Goal: Task Accomplishment & Management: Manage account settings

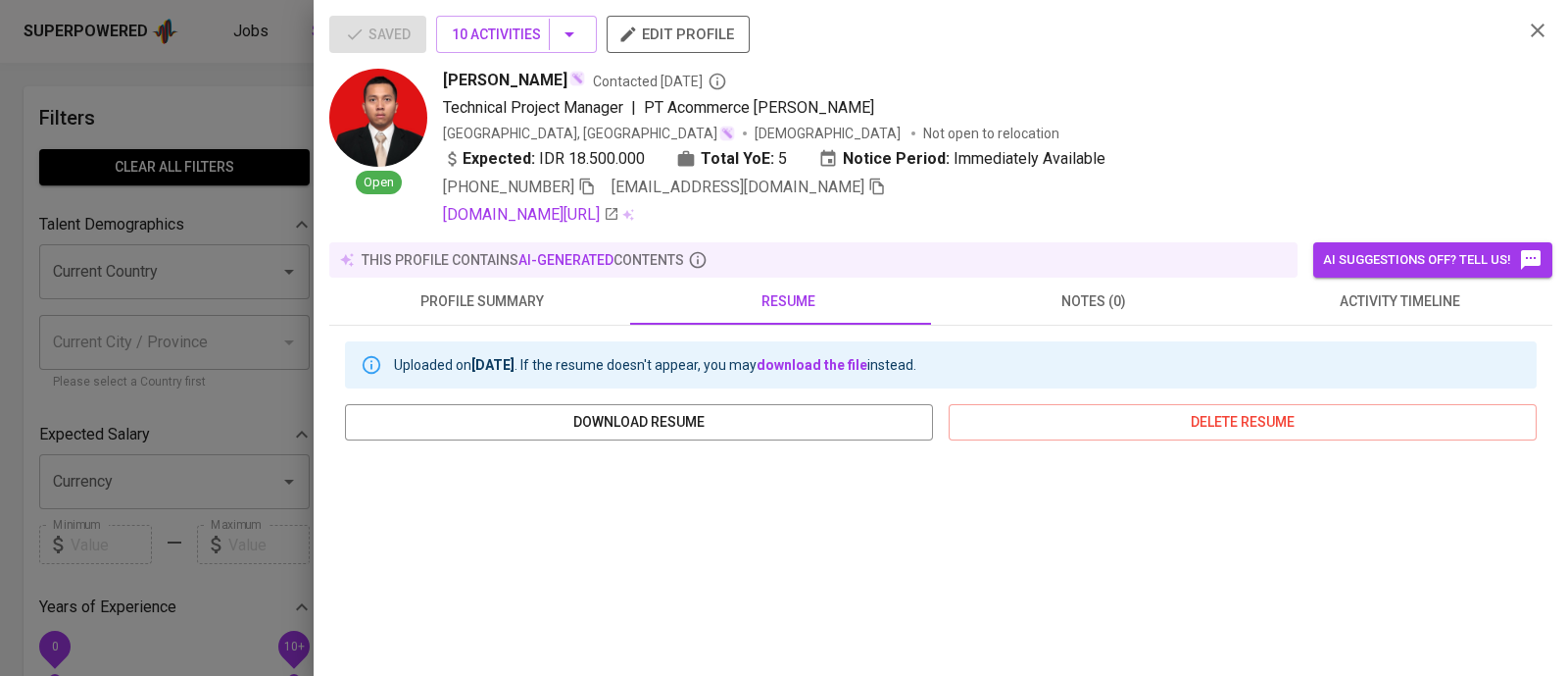
click at [1293, 154] on div "Expected: IDR 18.500.000 Total YoE: 5 Notice Period: Immediately Available" at bounding box center [974, 161] width 1064 height 29
click at [1268, 114] on div "Technical Project Manager | PT Acommerce [PERSON_NAME]" at bounding box center [974, 108] width 1064 height 24
click at [1179, 47] on div "Saved 10 Activities edit profile" at bounding box center [918, 42] width 1178 height 53
click at [1148, 81] on div "[PERSON_NAME] Contacted [DATE]" at bounding box center [974, 81] width 1064 height 24
click at [276, 134] on div at bounding box center [784, 338] width 1568 height 676
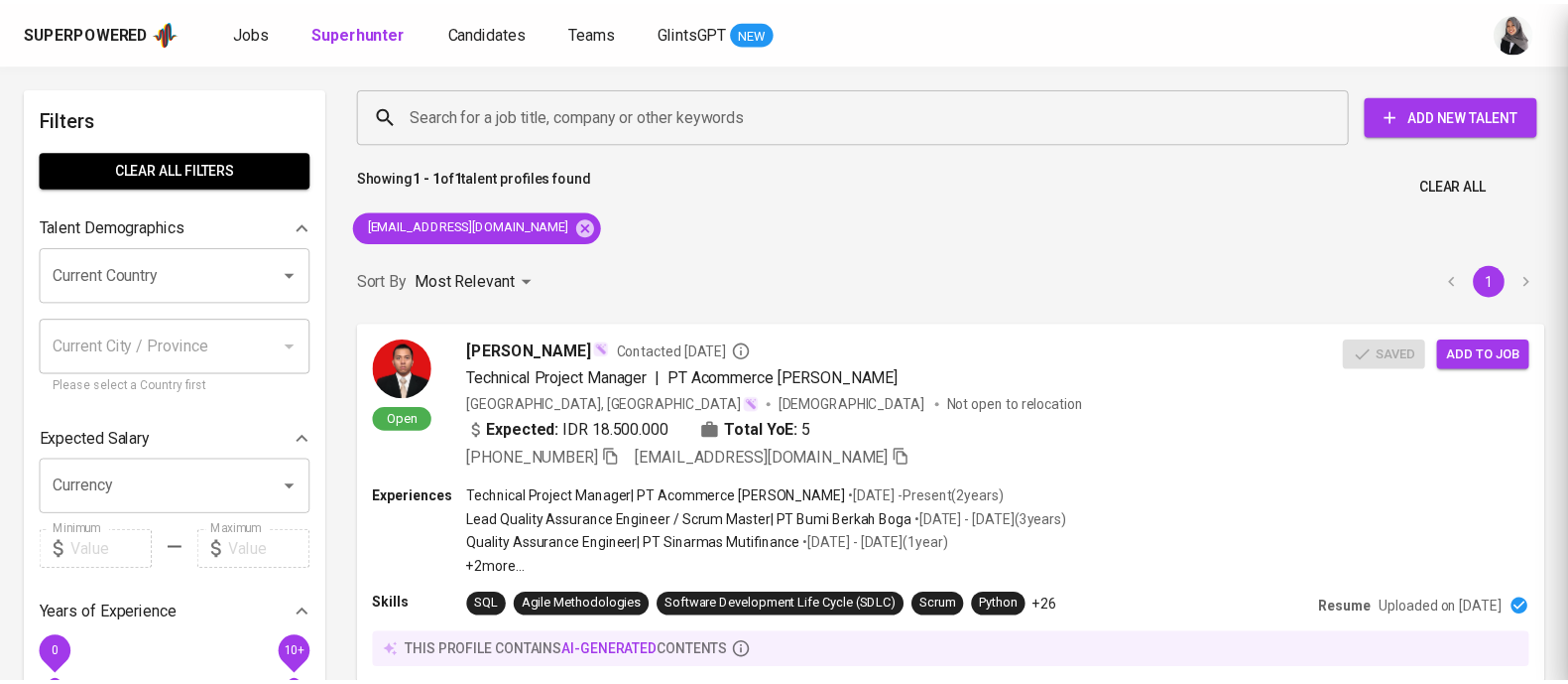
scroll to position [1, 0]
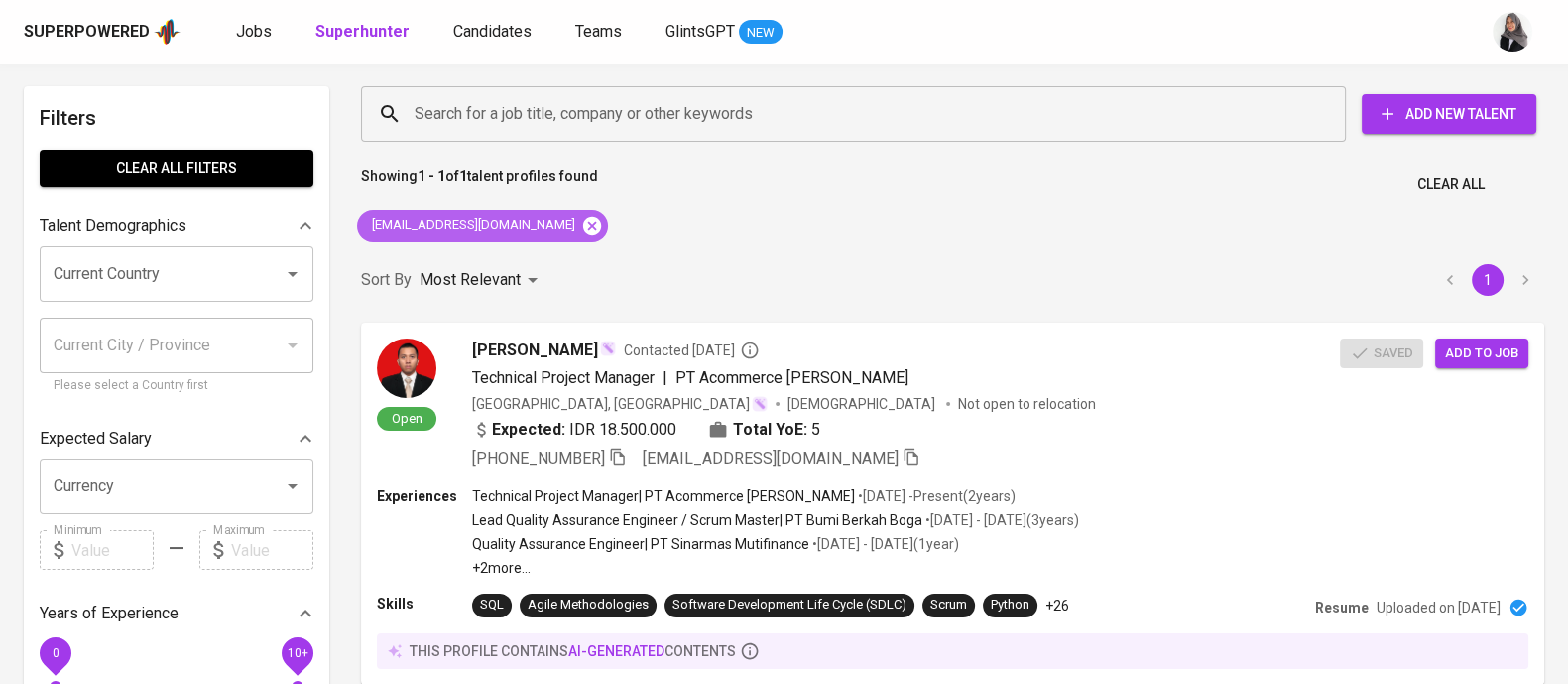
click at [583, 228] on icon at bounding box center [592, 226] width 18 height 18
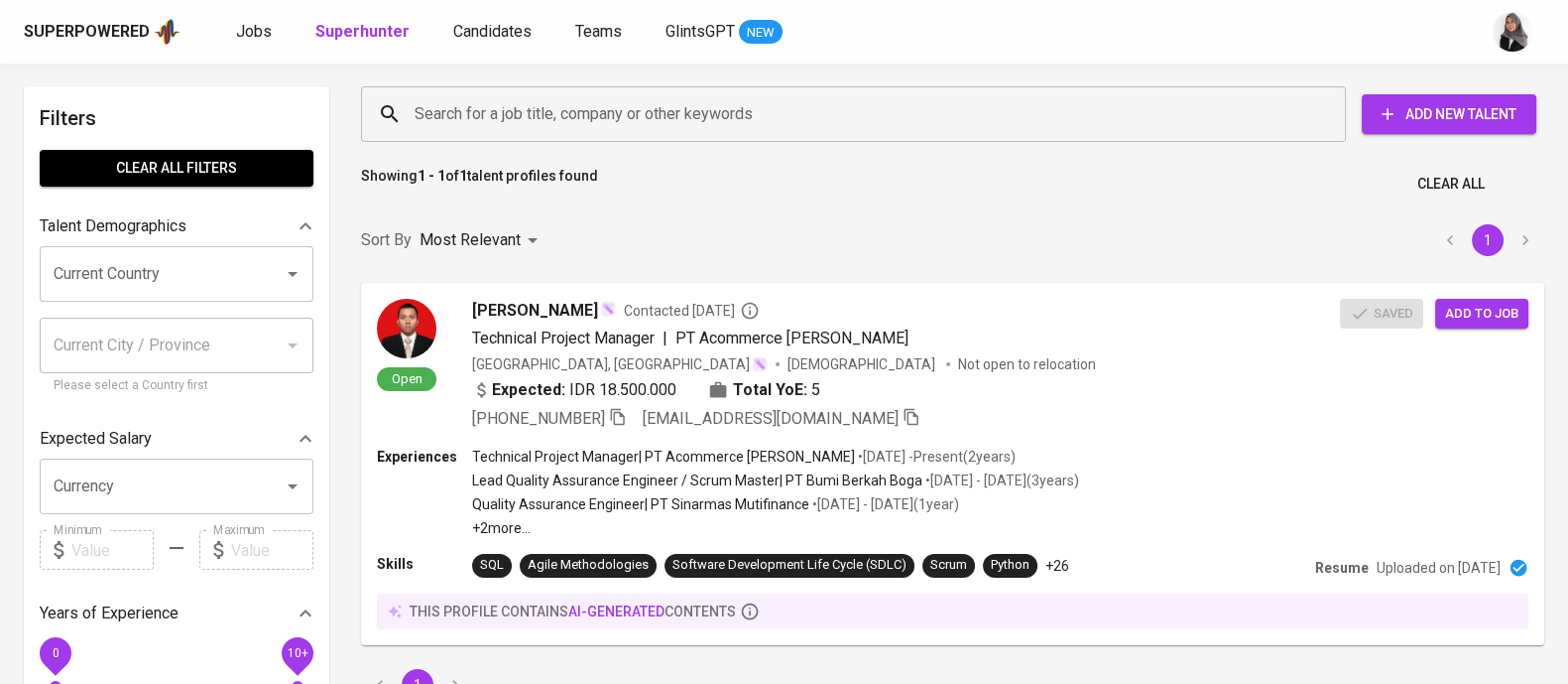
click at [640, 116] on input "Search for a job title, company or other keywords" at bounding box center [857, 114] width 897 height 38
click at [686, 103] on input "Search for a job title, company or other keywords" at bounding box center [857, 114] width 897 height 38
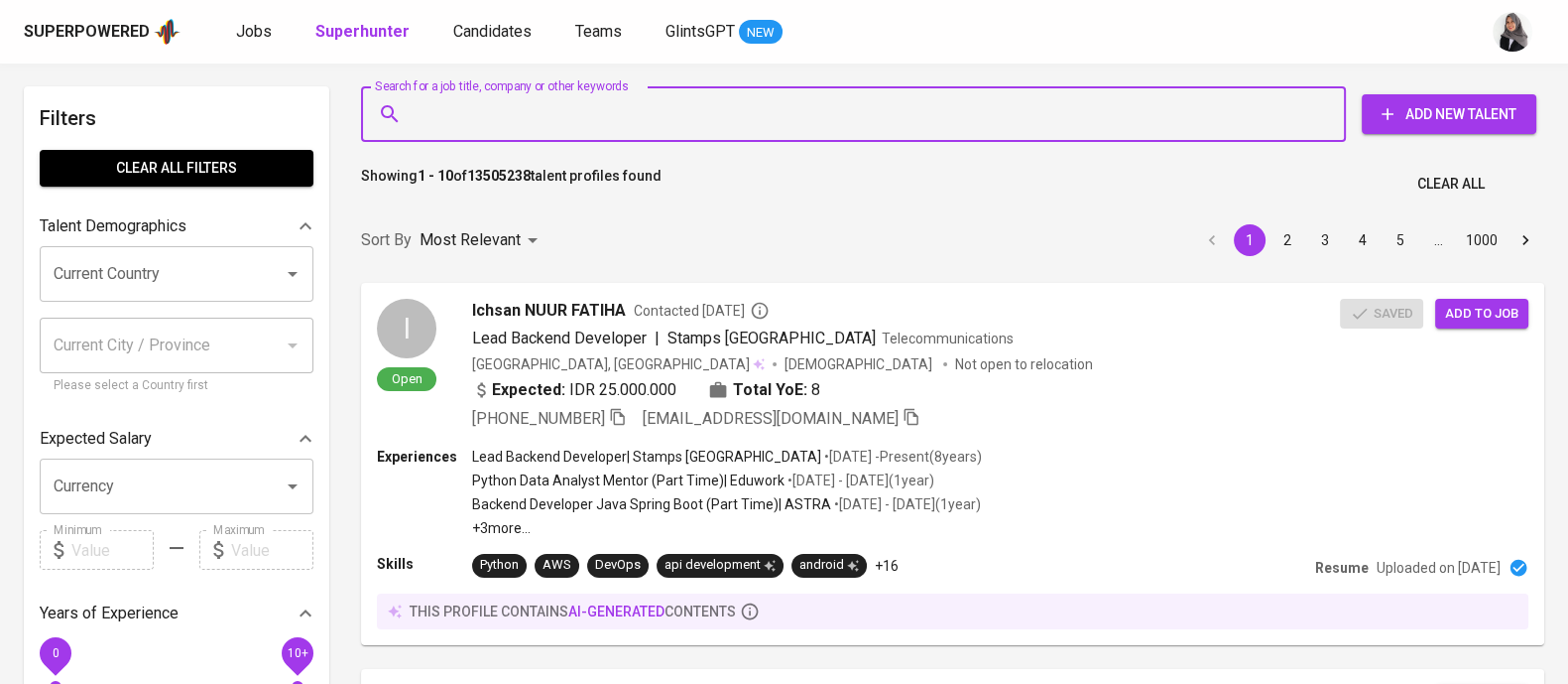
paste input "[PERSON_NAME] Second degree connection"
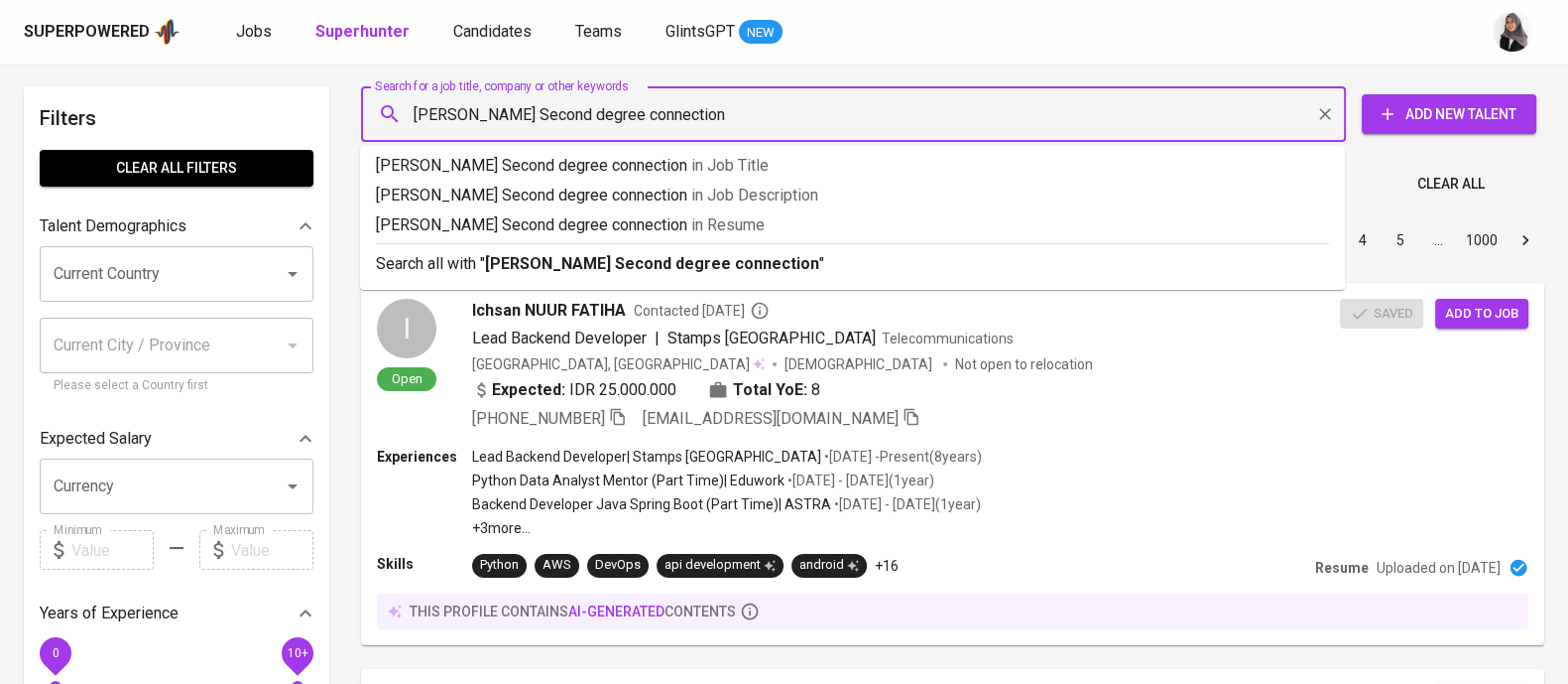
drag, startPoint x: 587, startPoint y: 106, endPoint x: 923, endPoint y: 104, distance: 336.0
click at [923, 104] on input "[PERSON_NAME] Second degree connection" at bounding box center [857, 114] width 897 height 38
type input "[PERSON_NAME]"
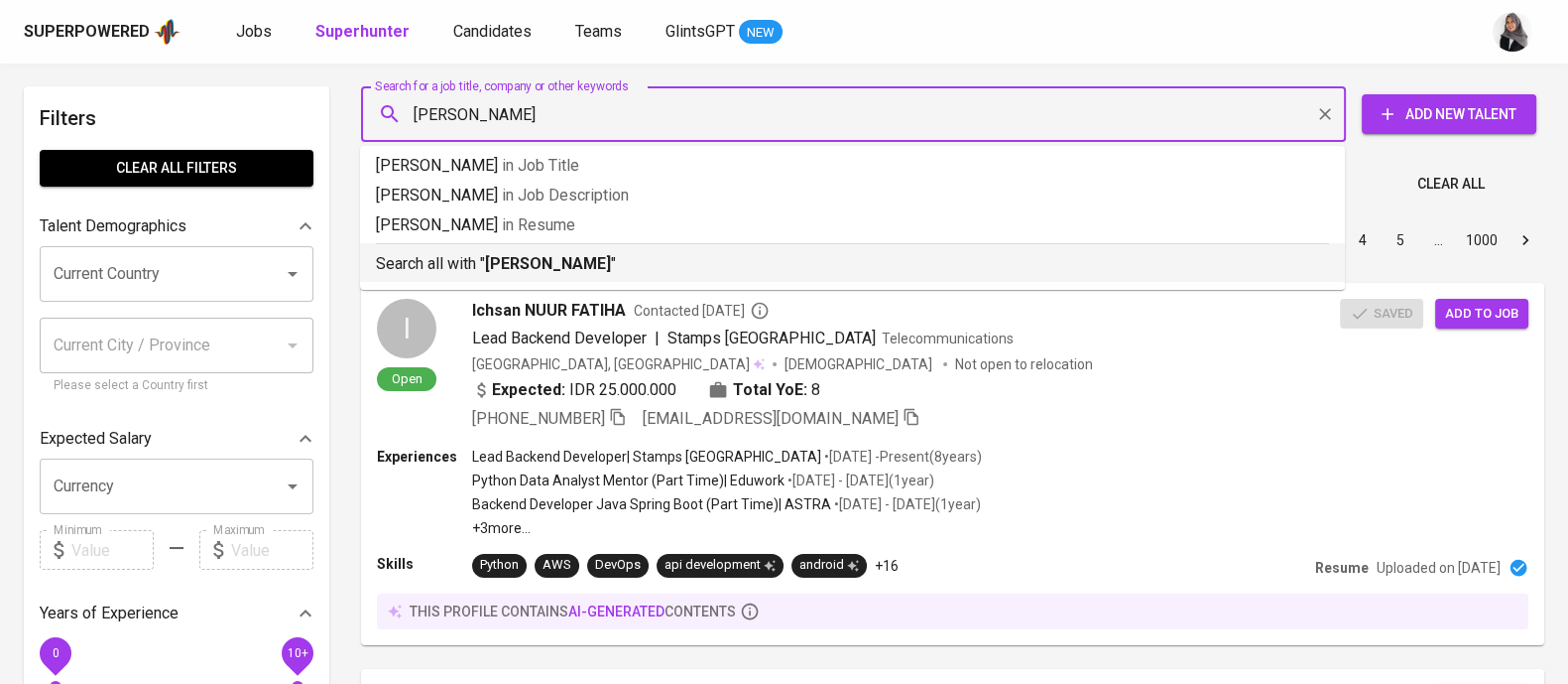
click at [665, 245] on div "Search all with " [PERSON_NAME] "" at bounding box center [852, 259] width 953 height 33
click at [613, 267] on div "Sort By Most Relevant MOST_RELEVANT 1 2 3 4 5 … 1000" at bounding box center [953, 241] width 1208 height 61
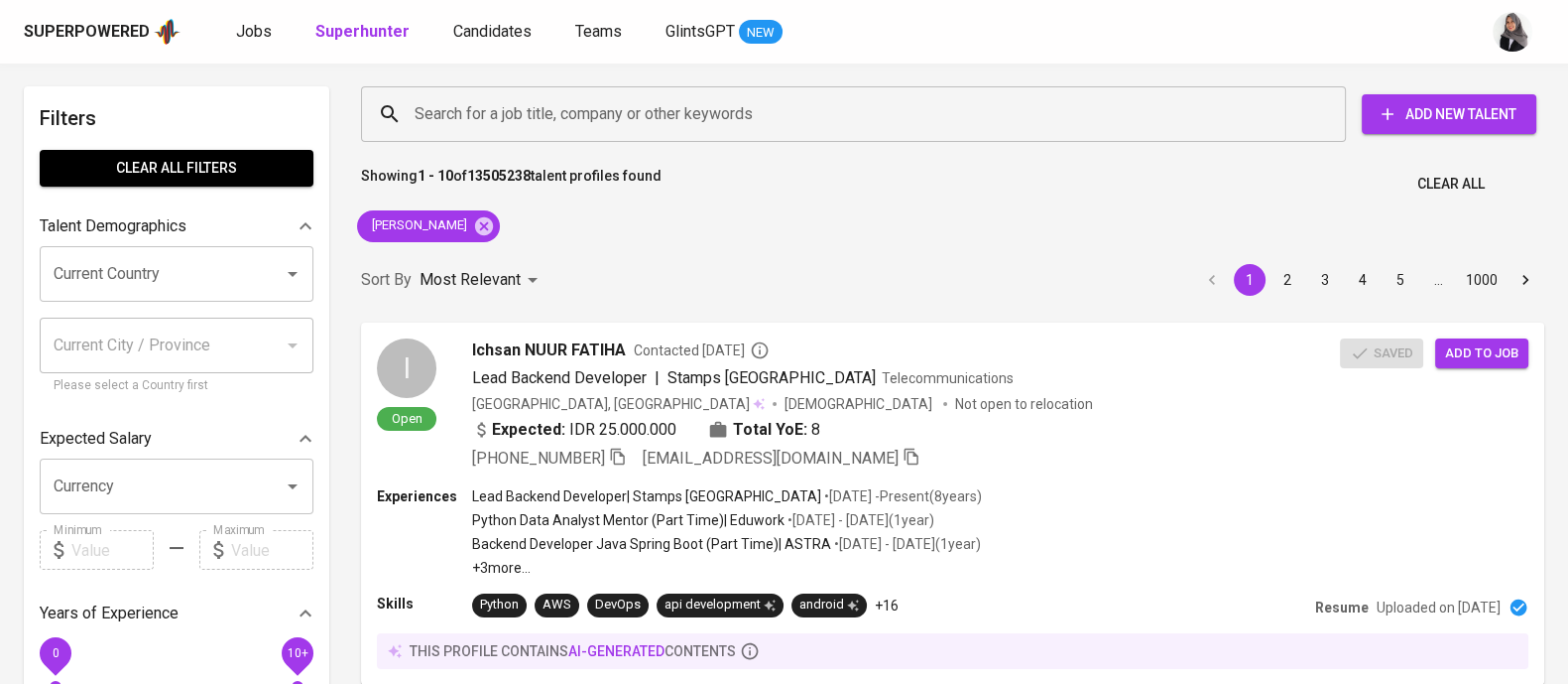
click at [613, 267] on div "Sort By Most Relevant MOST_RELEVANT 1 2 3 4 5 … 1000" at bounding box center [953, 280] width 1208 height 61
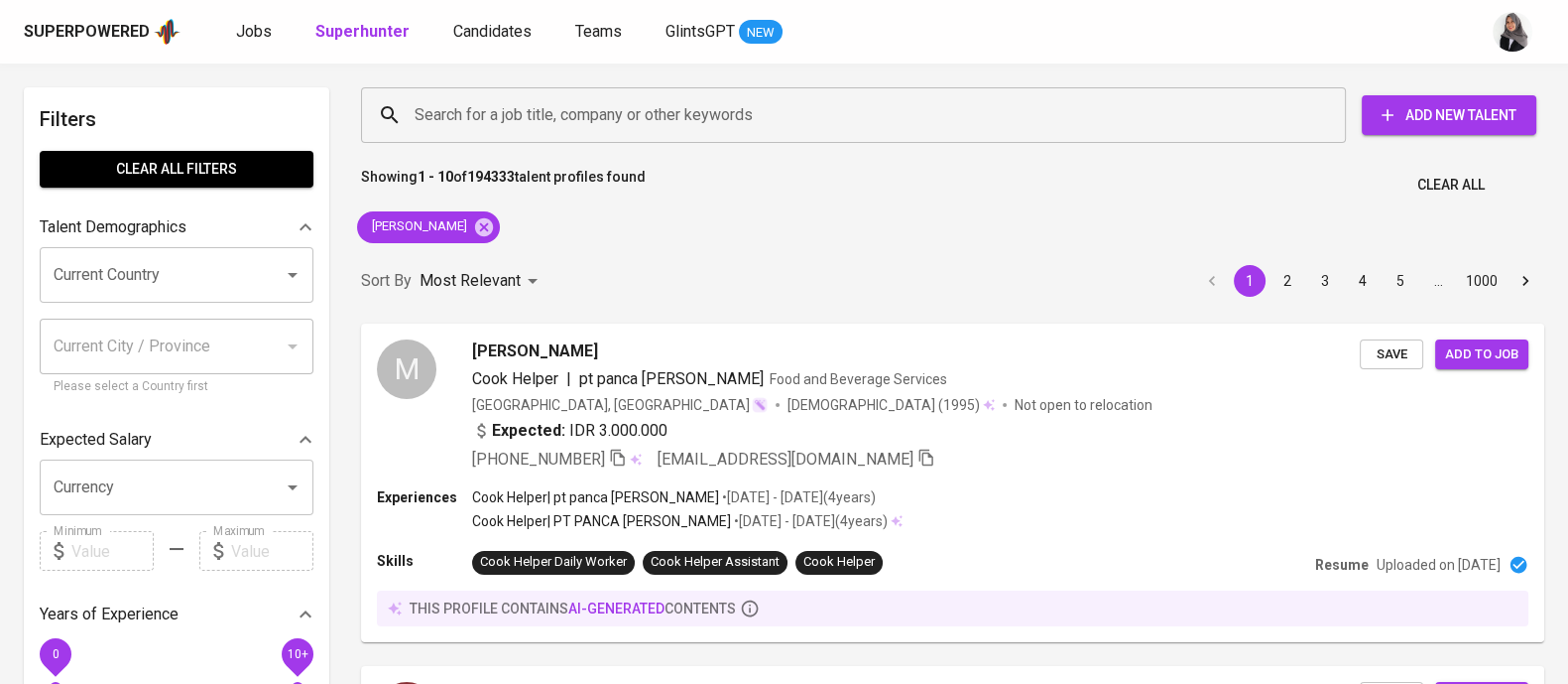
click at [1111, 274] on div "Sort By Most Relevant MOST_RELEVANT 1 2 3 4 5 … 1000" at bounding box center [953, 281] width 1208 height 61
click at [495, 226] on icon at bounding box center [484, 228] width 22 height 22
click at [585, 114] on input "Search for a job title, company or other keywords" at bounding box center [857, 115] width 897 height 38
click at [554, 113] on input "Search for a job title, company or other keywords" at bounding box center [857, 115] width 897 height 38
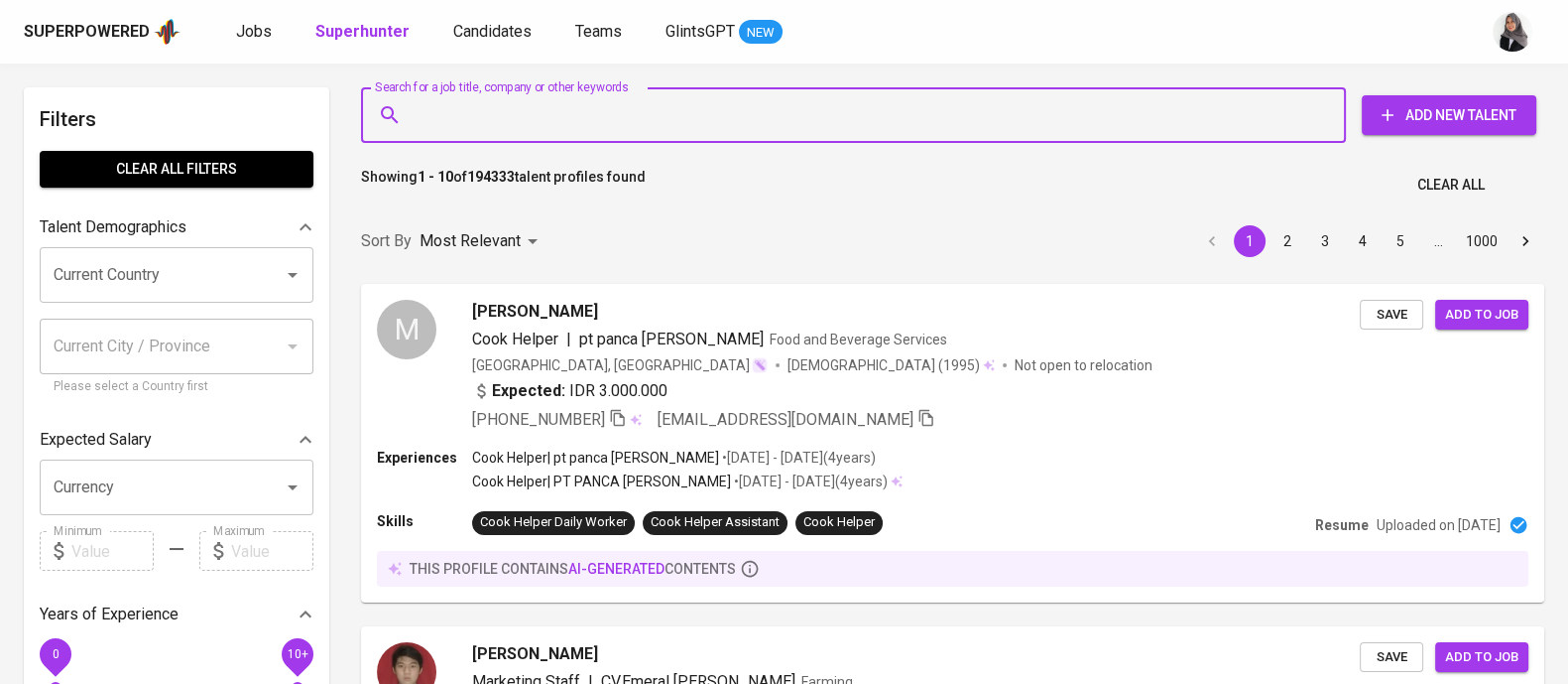
click at [495, 106] on input "Search for a job title, company or other keywords" at bounding box center [857, 115] width 897 height 38
paste input "[EMAIL_ADDRESS][DOMAIN_NAME]"
type input "[EMAIL_ADDRESS][DOMAIN_NAME]"
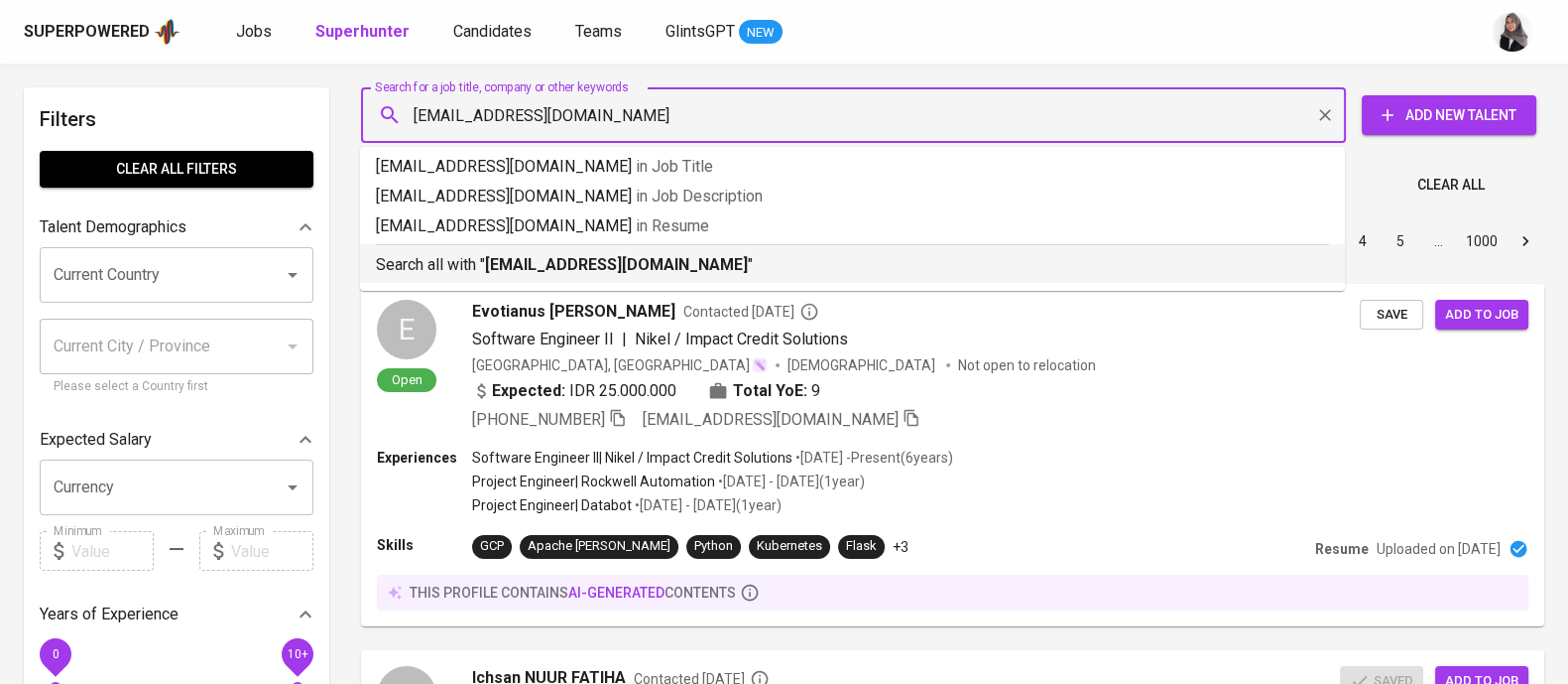
click at [640, 270] on b "[EMAIL_ADDRESS][DOMAIN_NAME]" at bounding box center [616, 264] width 262 height 19
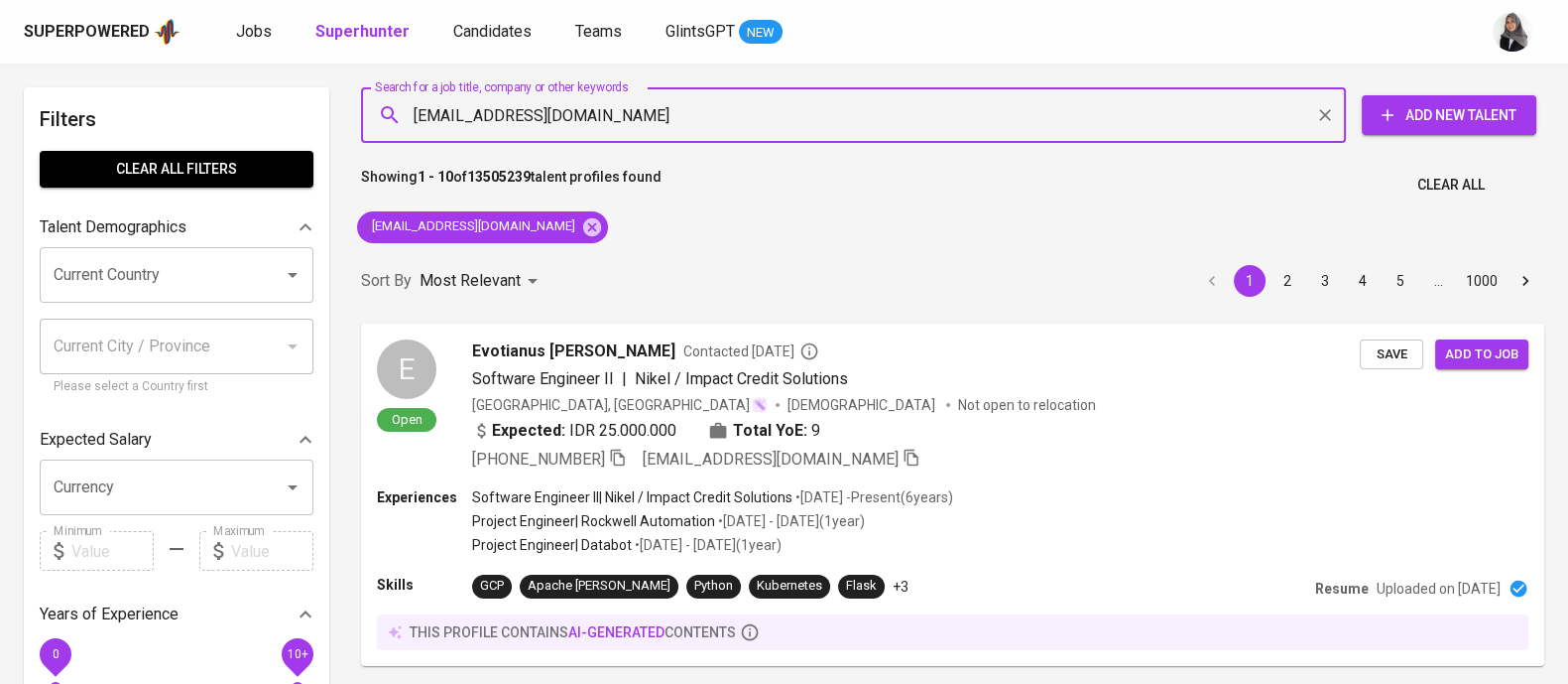
click at [640, 270] on div "Sort By Most Relevant MOST_RELEVANT 1 2 3 4 5 … 1000" at bounding box center [953, 281] width 1208 height 61
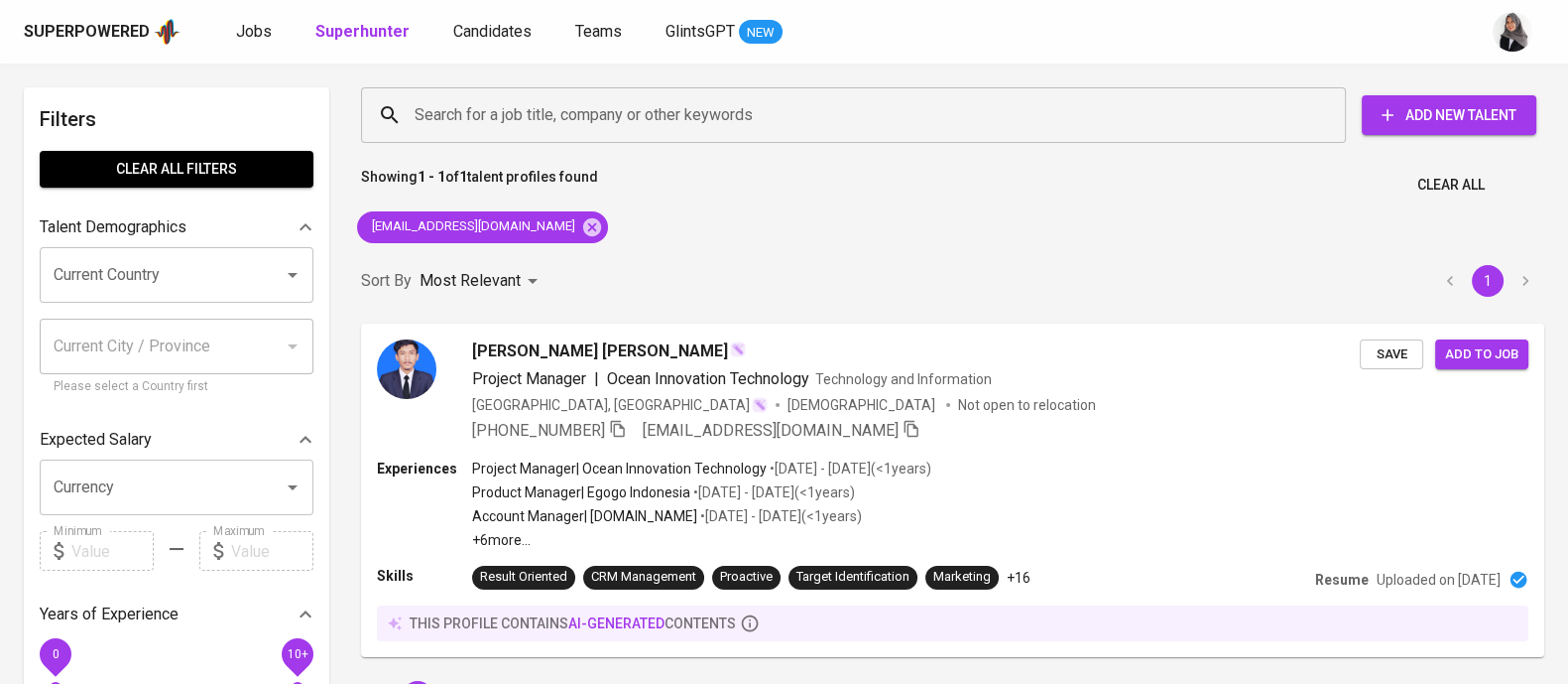
click at [1448, 63] on div "Superpowered Jobs Superhunter Candidates Teams GlintsGPT NEW" at bounding box center [784, 32] width 1568 height 64
click at [583, 228] on icon at bounding box center [592, 227] width 18 height 18
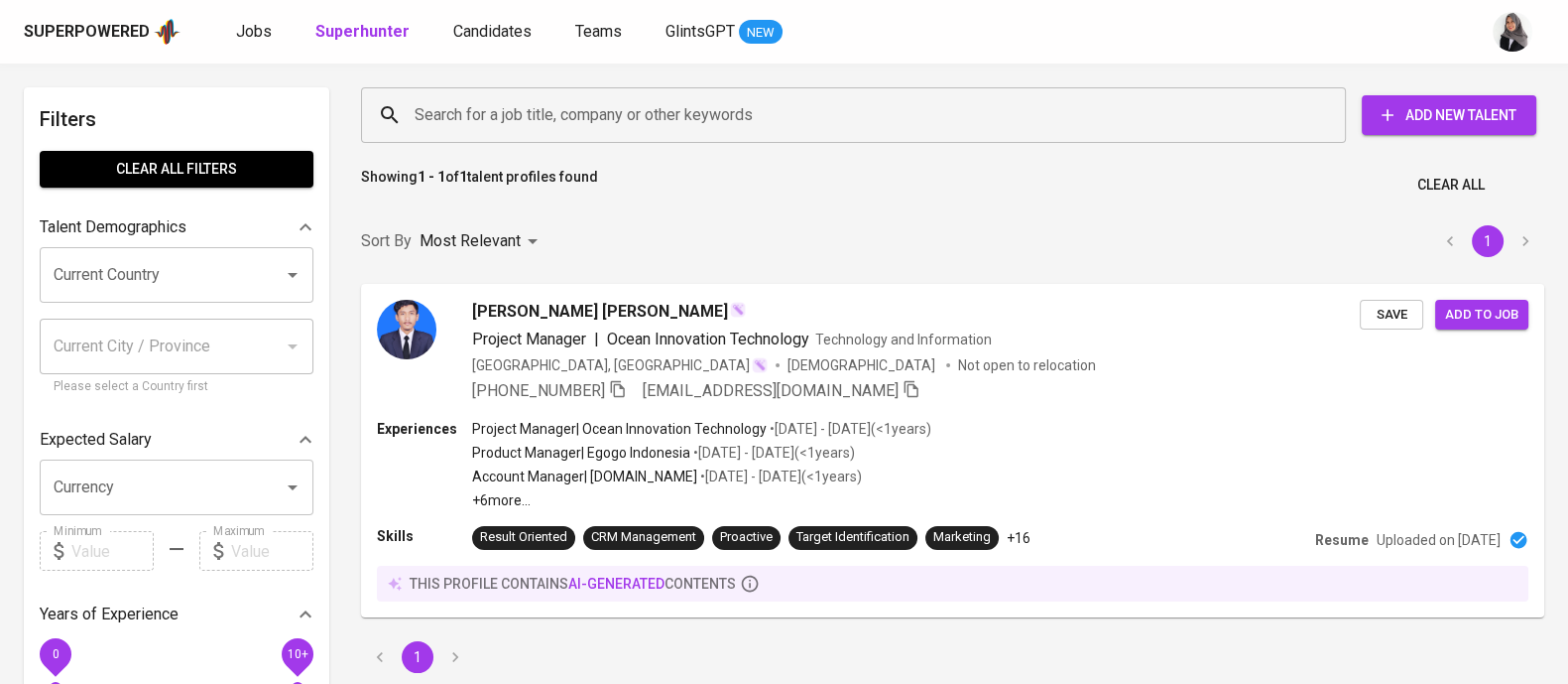
click at [553, 111] on input "Search for a job title, company or other keywords" at bounding box center [857, 115] width 897 height 38
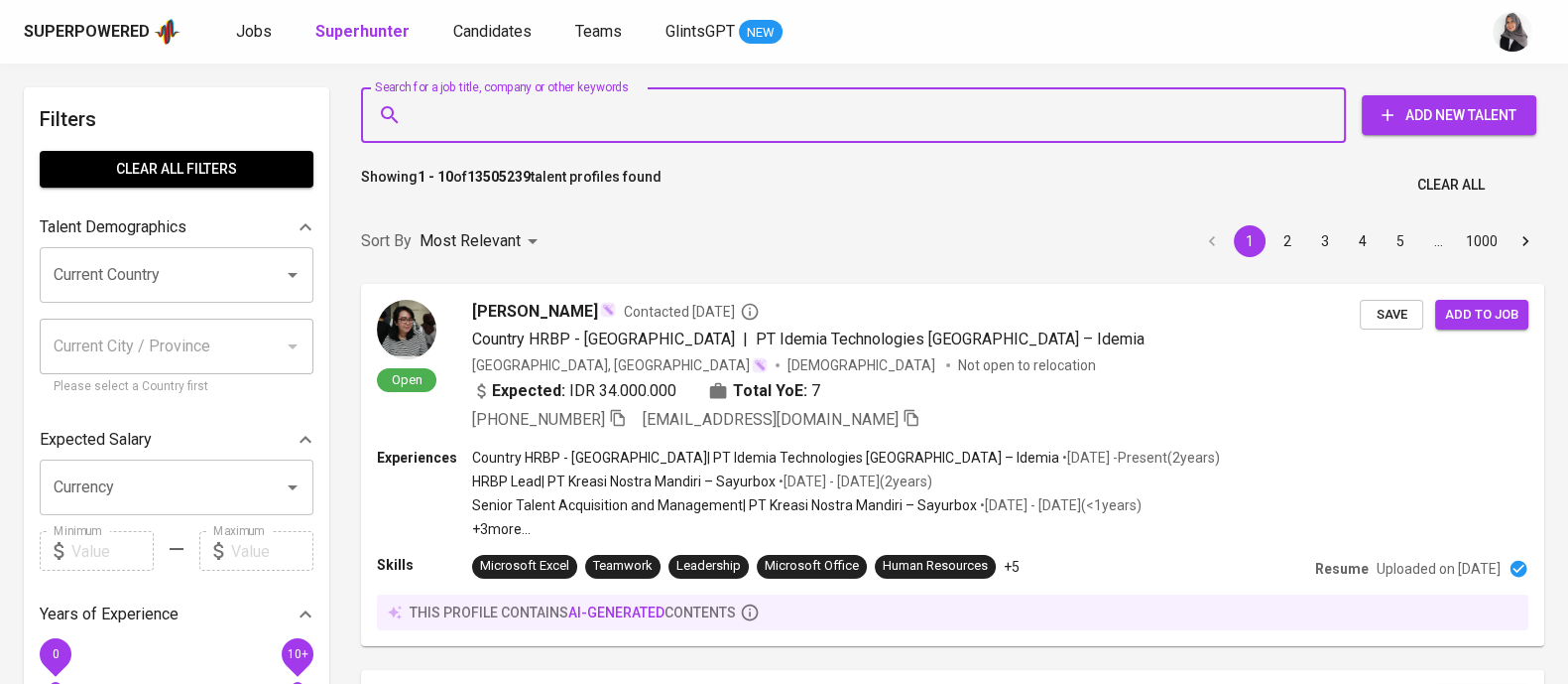
paste input "[EMAIL_ADDRESS][DOMAIN_NAME]"
type input "[EMAIL_ADDRESS][DOMAIN_NAME]"
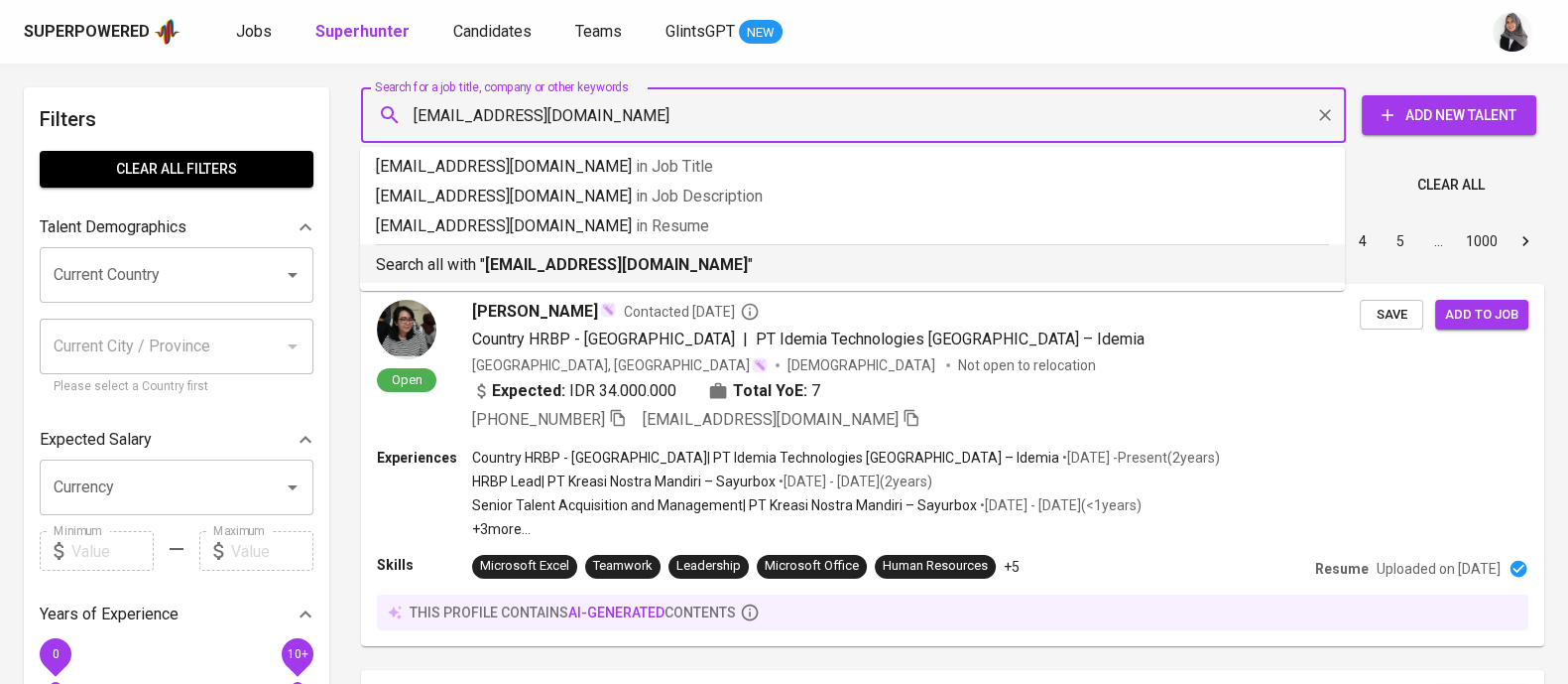
click at [595, 255] on b "[EMAIL_ADDRESS][DOMAIN_NAME]" at bounding box center [616, 264] width 262 height 19
click at [595, 255] on div "Sort By Most Relevant MOST_RELEVANT 1 2 3 4 5 … 1000" at bounding box center [953, 242] width 1208 height 61
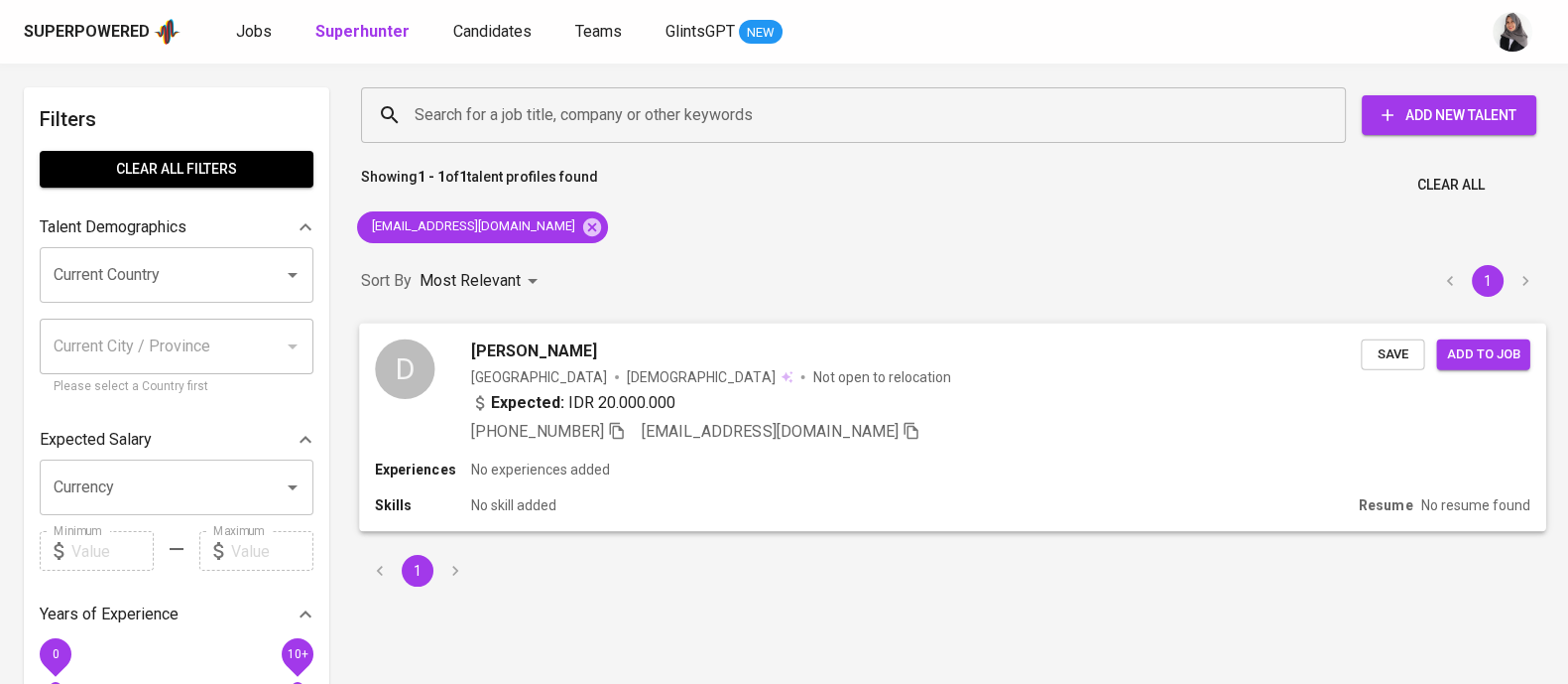
click at [897, 495] on div "Skills No skill added" at bounding box center [863, 505] width 976 height 20
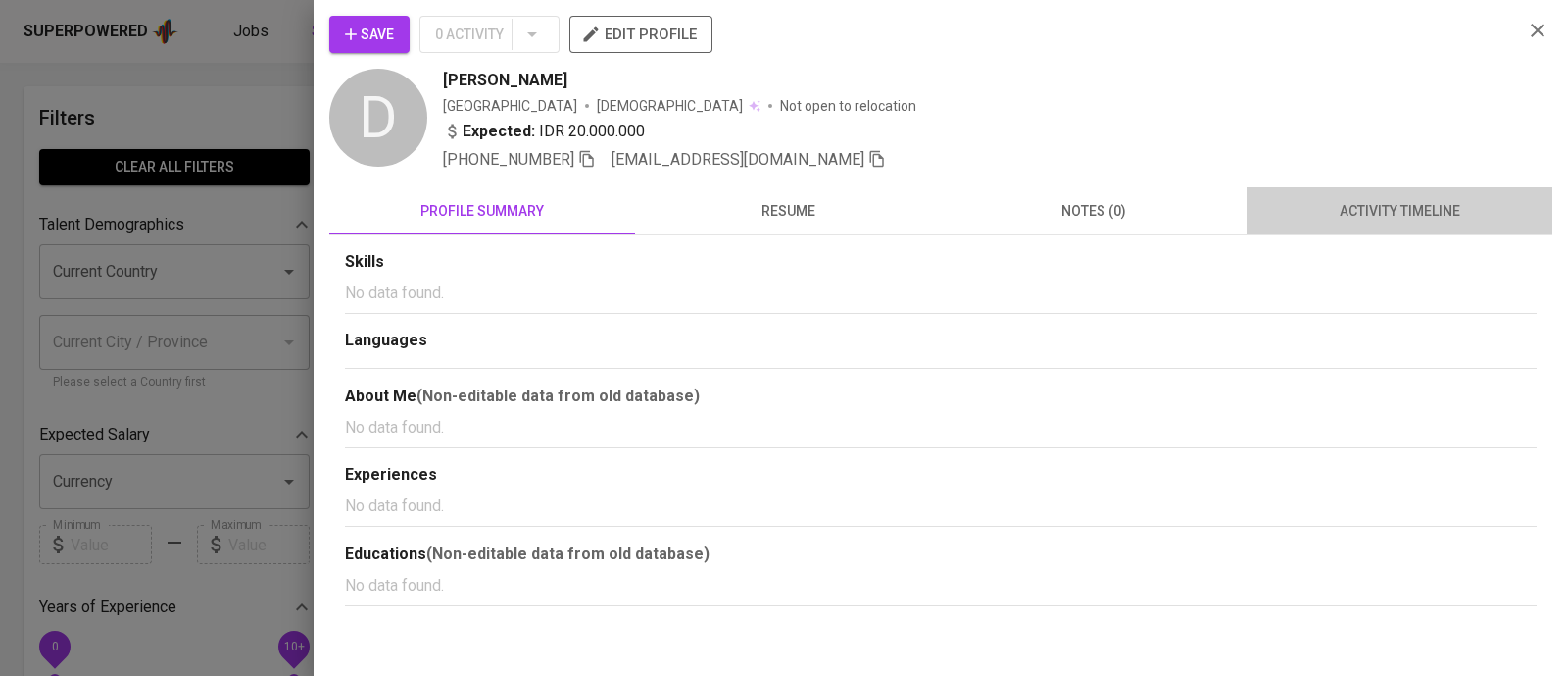
click at [1411, 209] on span "activity timeline" at bounding box center [1399, 211] width 282 height 25
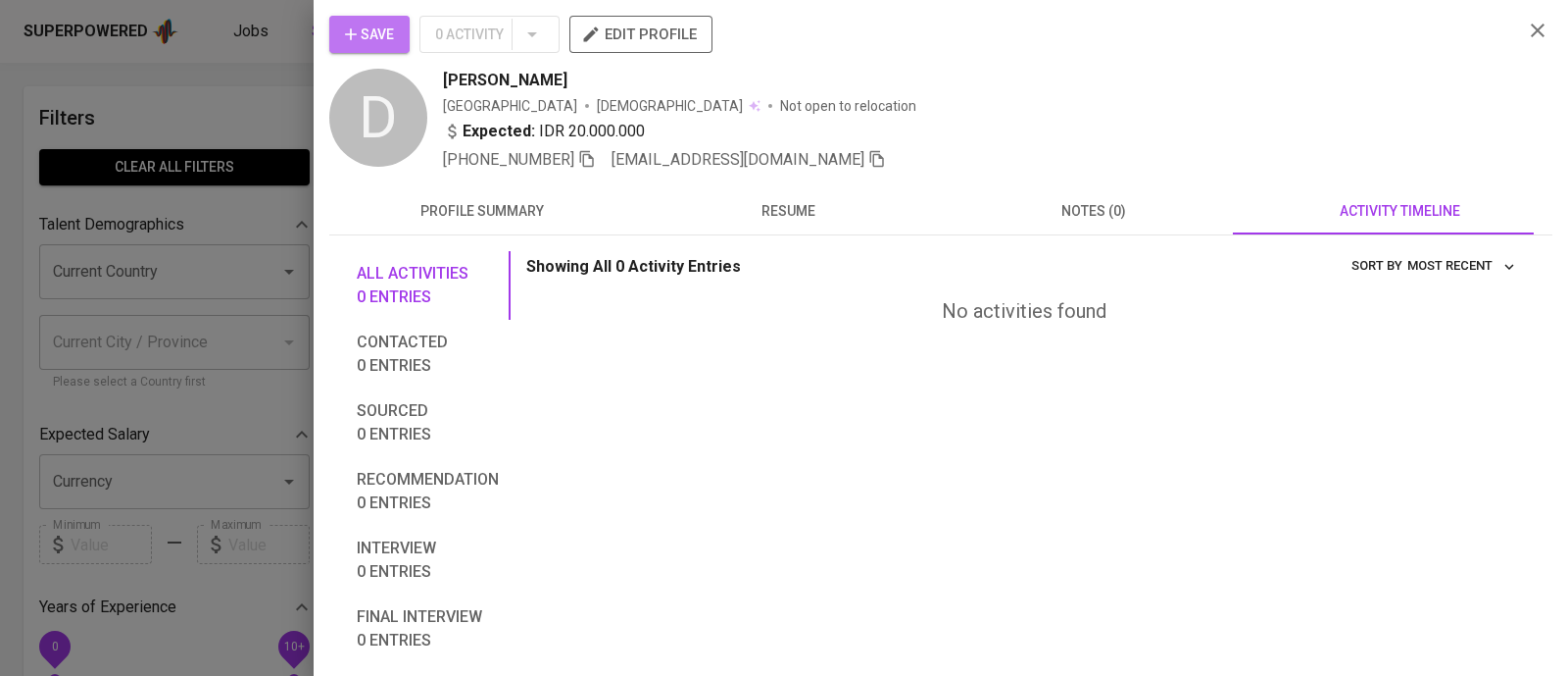
click at [362, 32] on span "Save" at bounding box center [370, 35] width 49 height 25
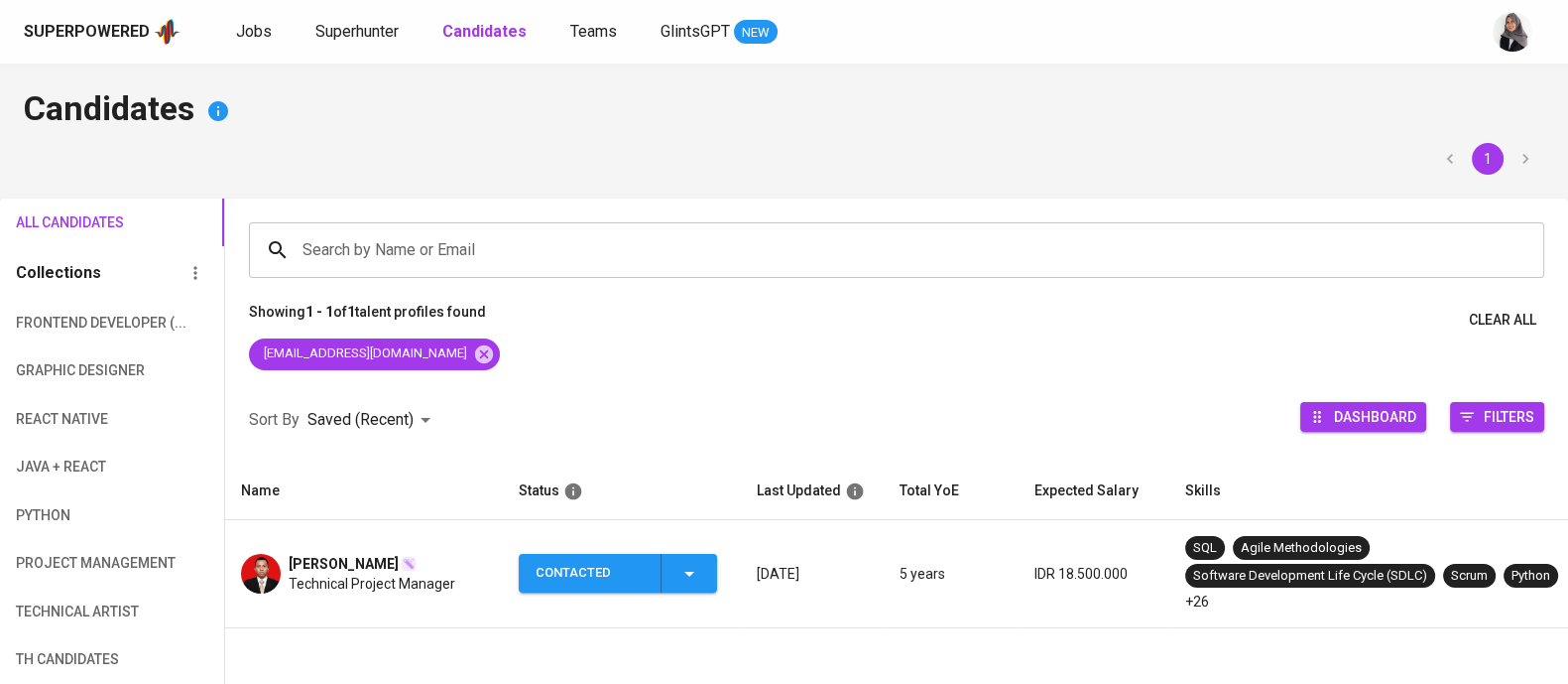
click at [1184, 62] on div "Superpowered Jobs Superhunter Candidates Teams GlintsGPT NEW" at bounding box center [784, 32] width 1568 height 64
click at [350, 27] on span "Superhunter" at bounding box center [356, 31] width 83 height 19
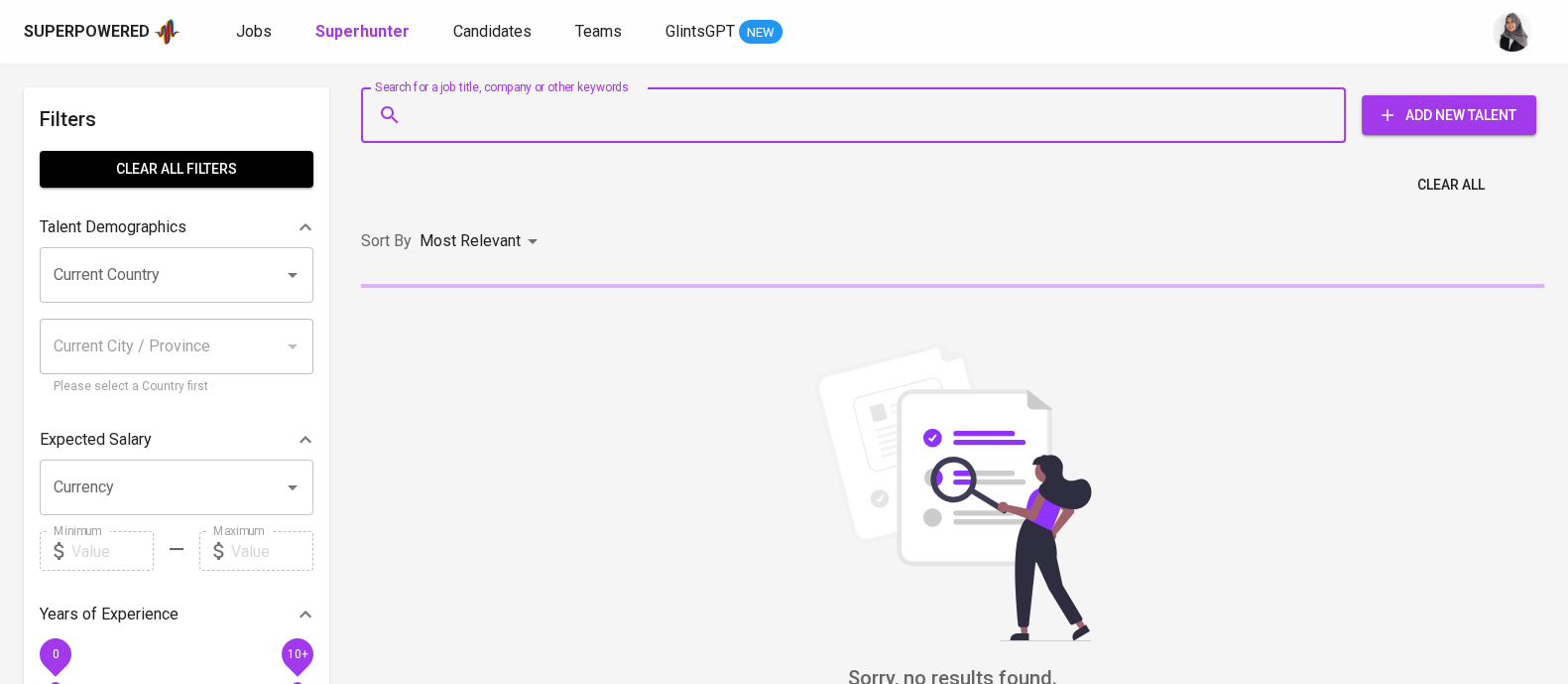
click at [566, 121] on input "Search for a job title, company or other keywords" at bounding box center [857, 115] width 897 height 38
paste input "[EMAIL_ADDRESS][DOMAIN_NAME]"
type input "[EMAIL_ADDRESS][DOMAIN_NAME]"
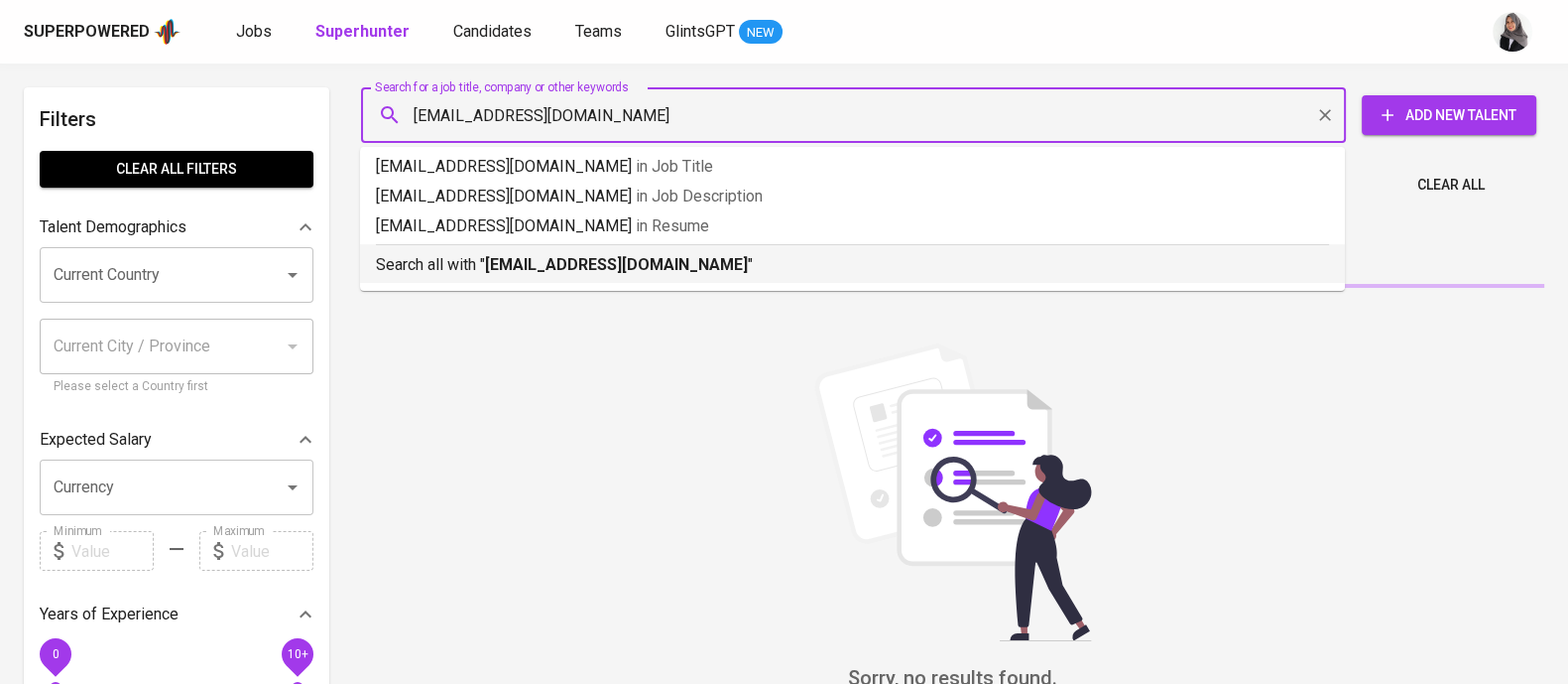
click at [691, 250] on div "Search all with " dionsentausa@gmail.com "" at bounding box center [852, 260] width 953 height 33
click at [691, 250] on div "Sort By Most Relevant MOST_RELEVANT" at bounding box center [953, 242] width 1208 height 61
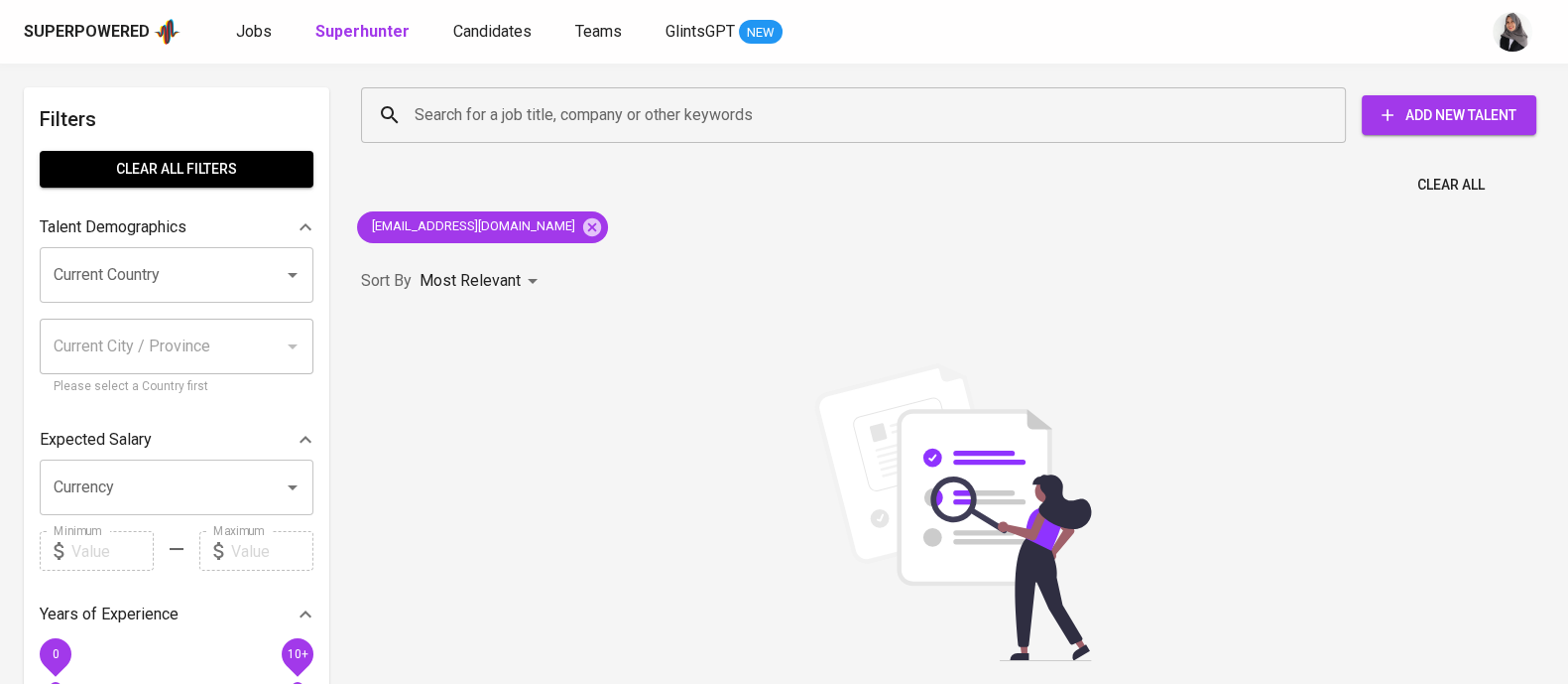
click at [691, 251] on div "Sort By Most Relevant MOST_RELEVANT" at bounding box center [953, 281] width 1208 height 61
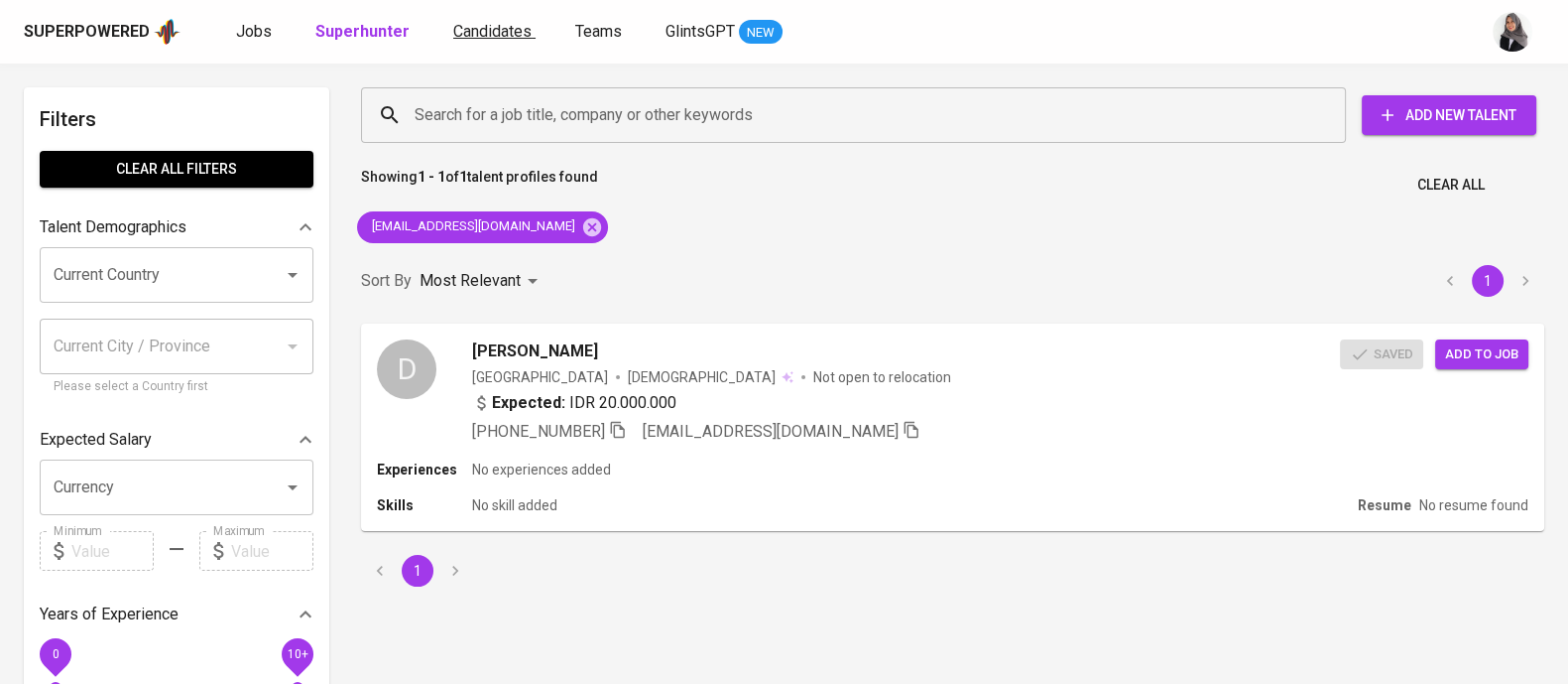
click at [492, 30] on span "Candidates" at bounding box center [492, 31] width 79 height 19
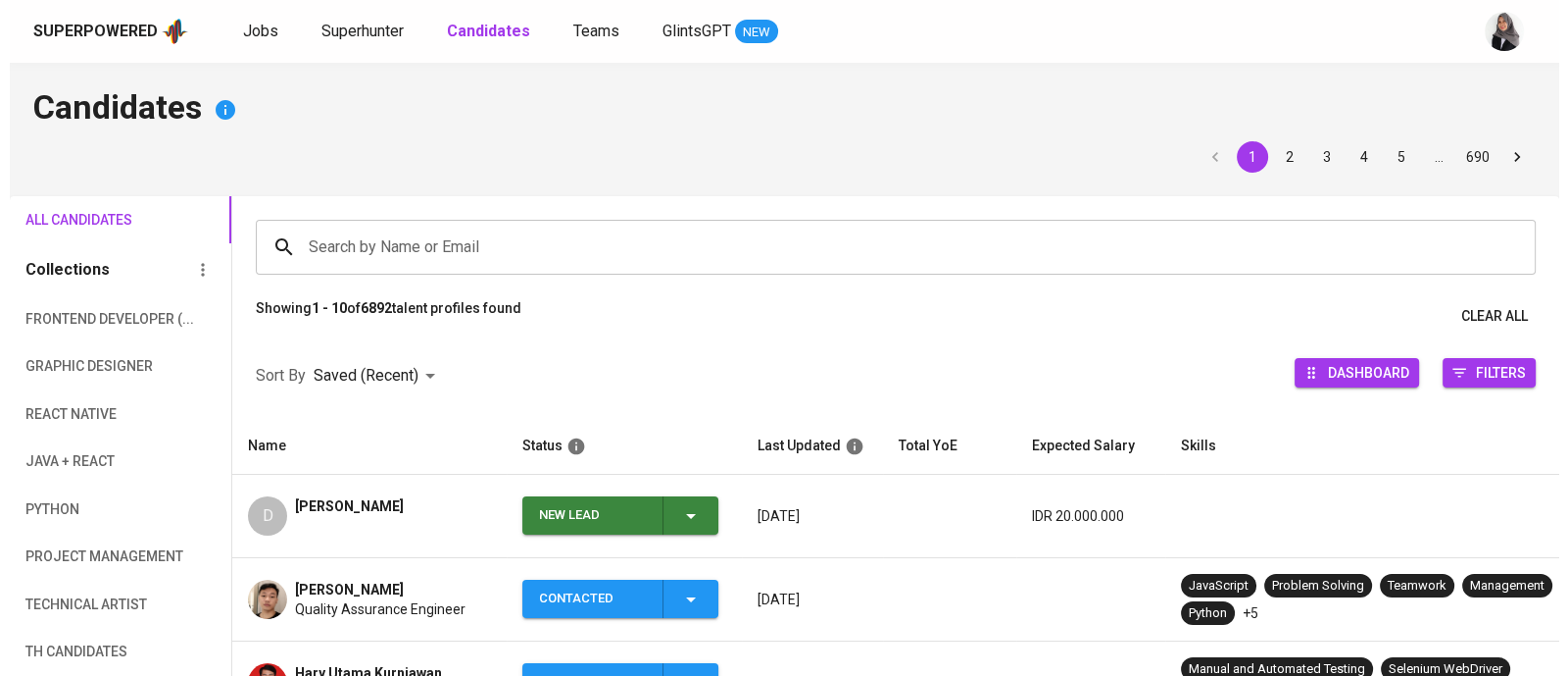
scroll to position [157, 0]
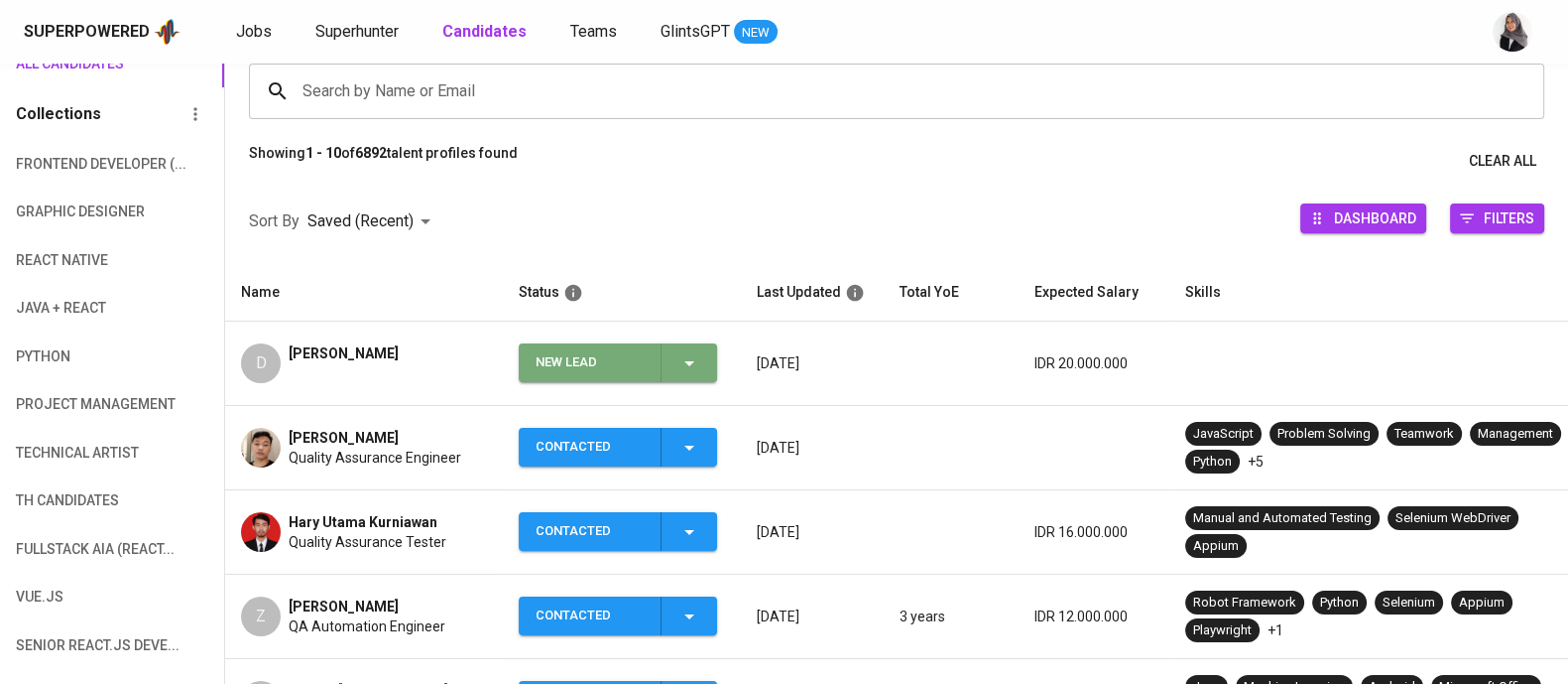
click at [693, 344] on div "New Lead" at bounding box center [619, 362] width 166 height 39
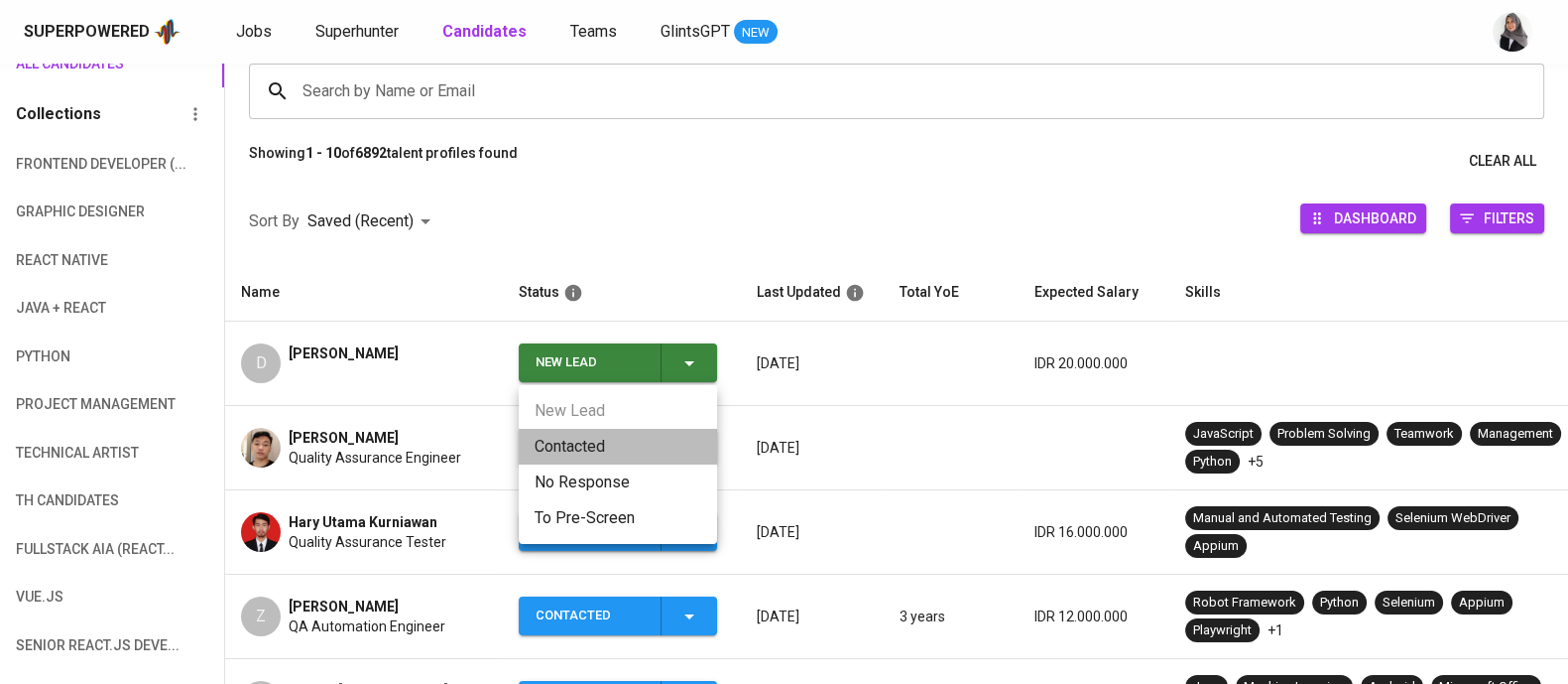
click at [595, 441] on li "Contacted" at bounding box center [618, 446] width 199 height 36
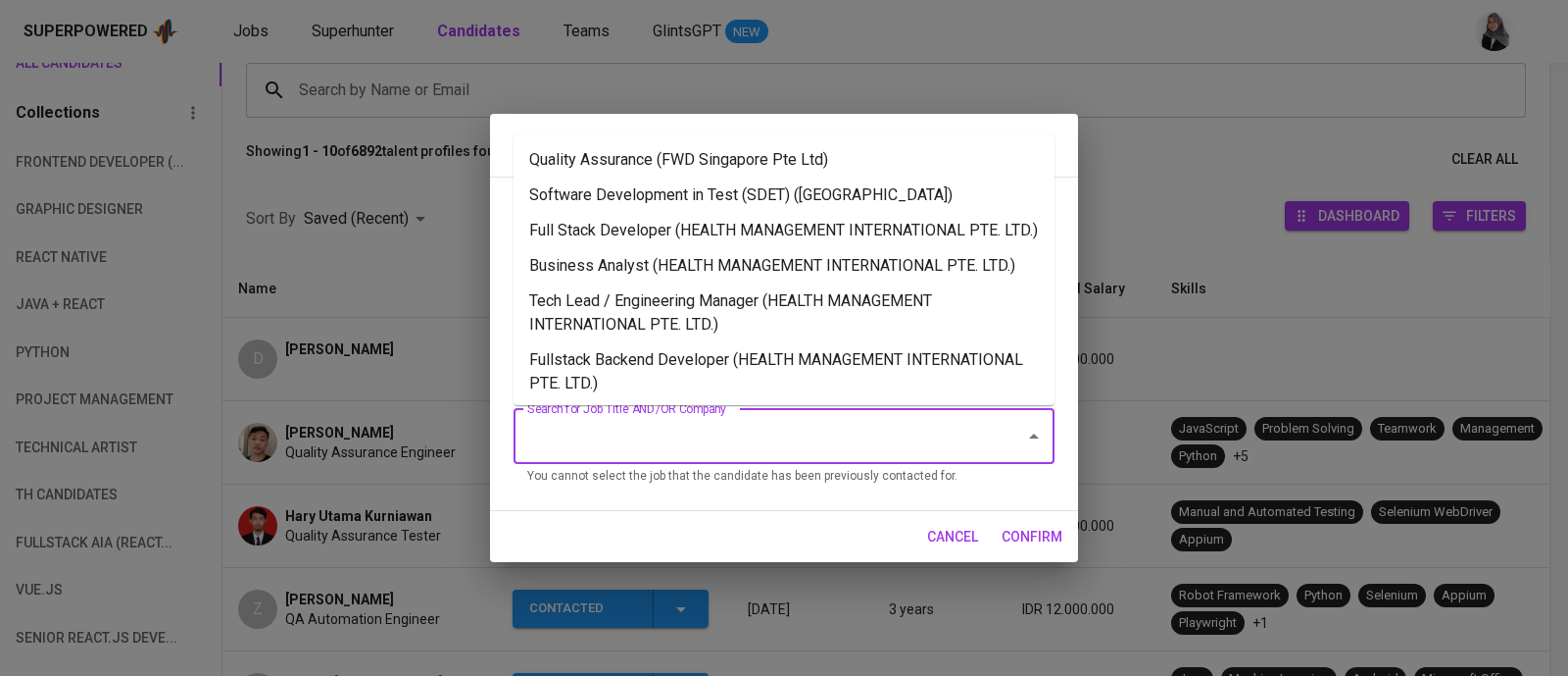
click at [822, 431] on input "Search for Job Title AND/OR Company" at bounding box center [756, 436] width 468 height 38
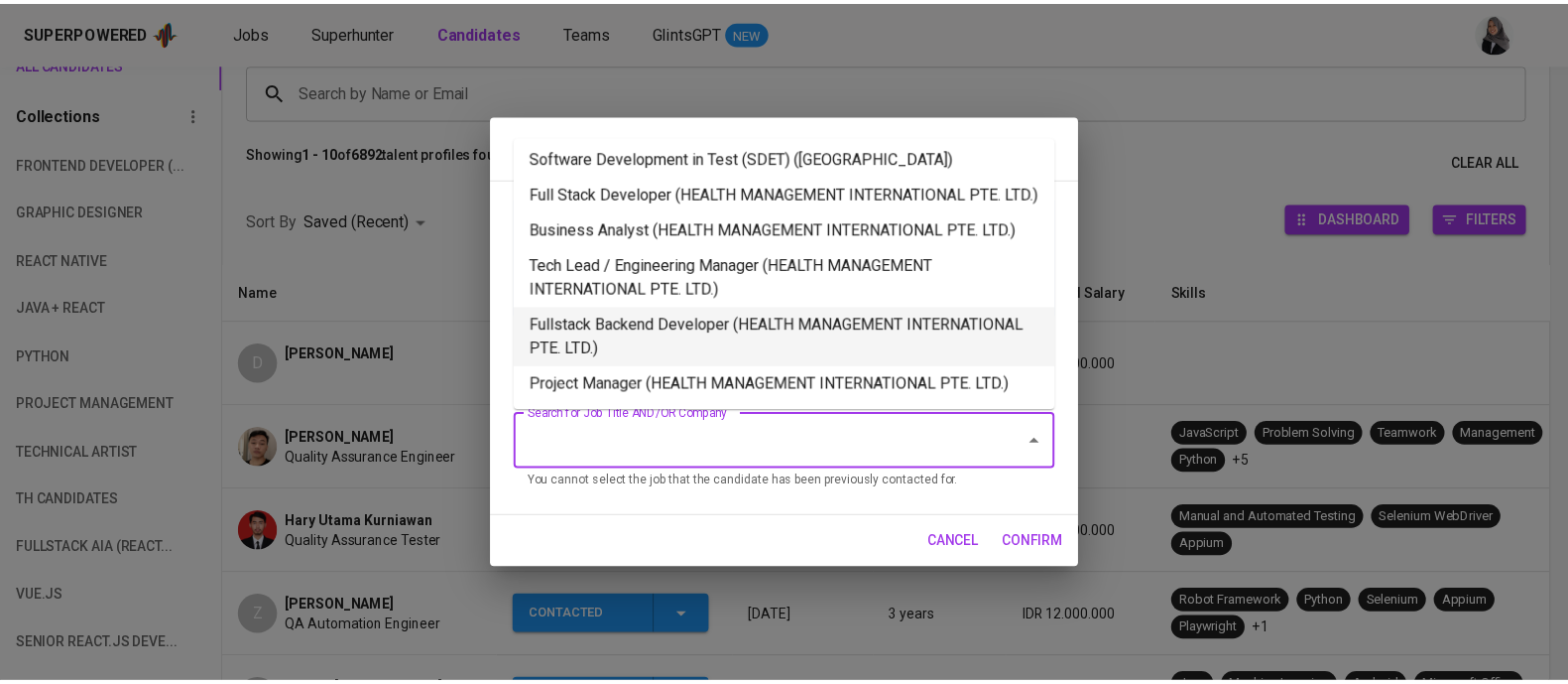
scroll to position [110, 0]
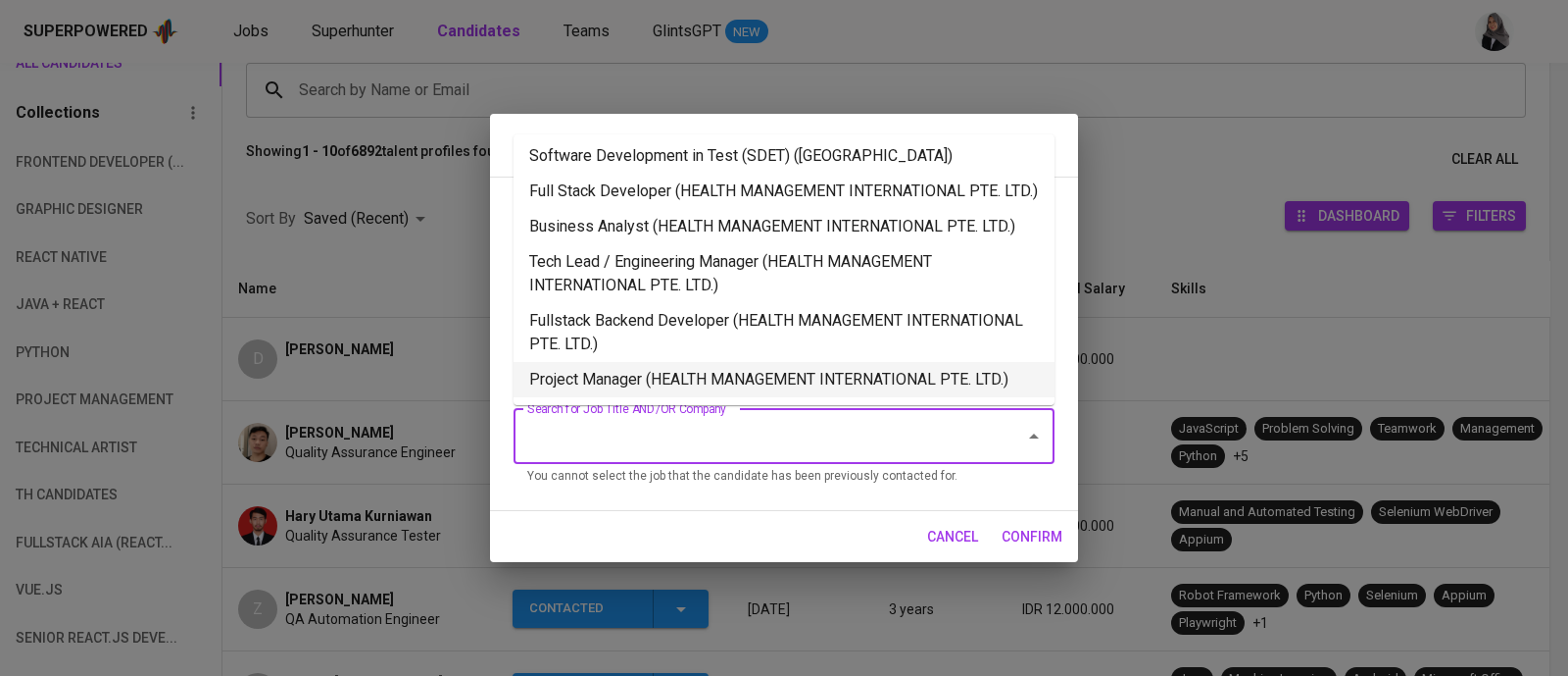
click at [814, 370] on li "Project Manager (HEALTH MANAGEMENT INTERNATIONAL PTE. LTD.)" at bounding box center [784, 380] width 541 height 36
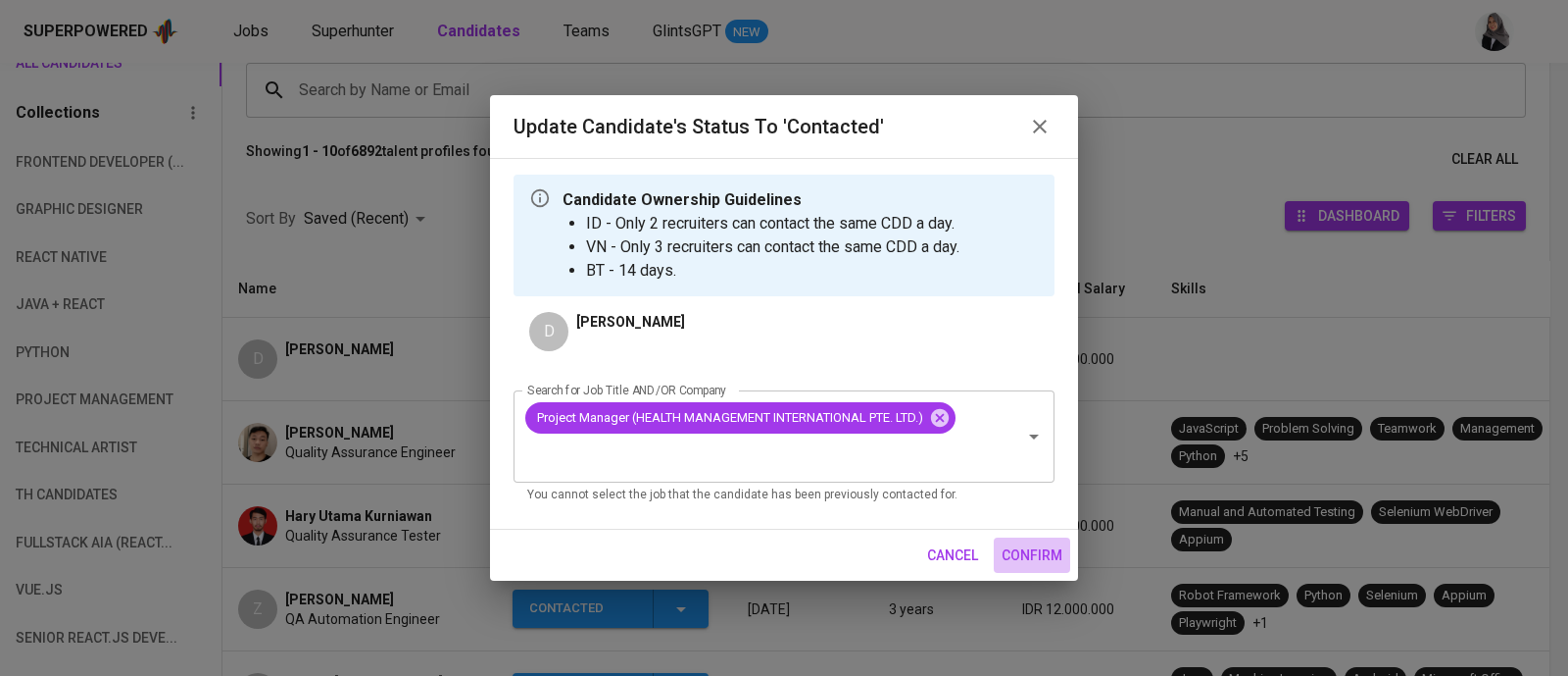
click at [1044, 544] on span "confirm" at bounding box center [1033, 556] width 61 height 25
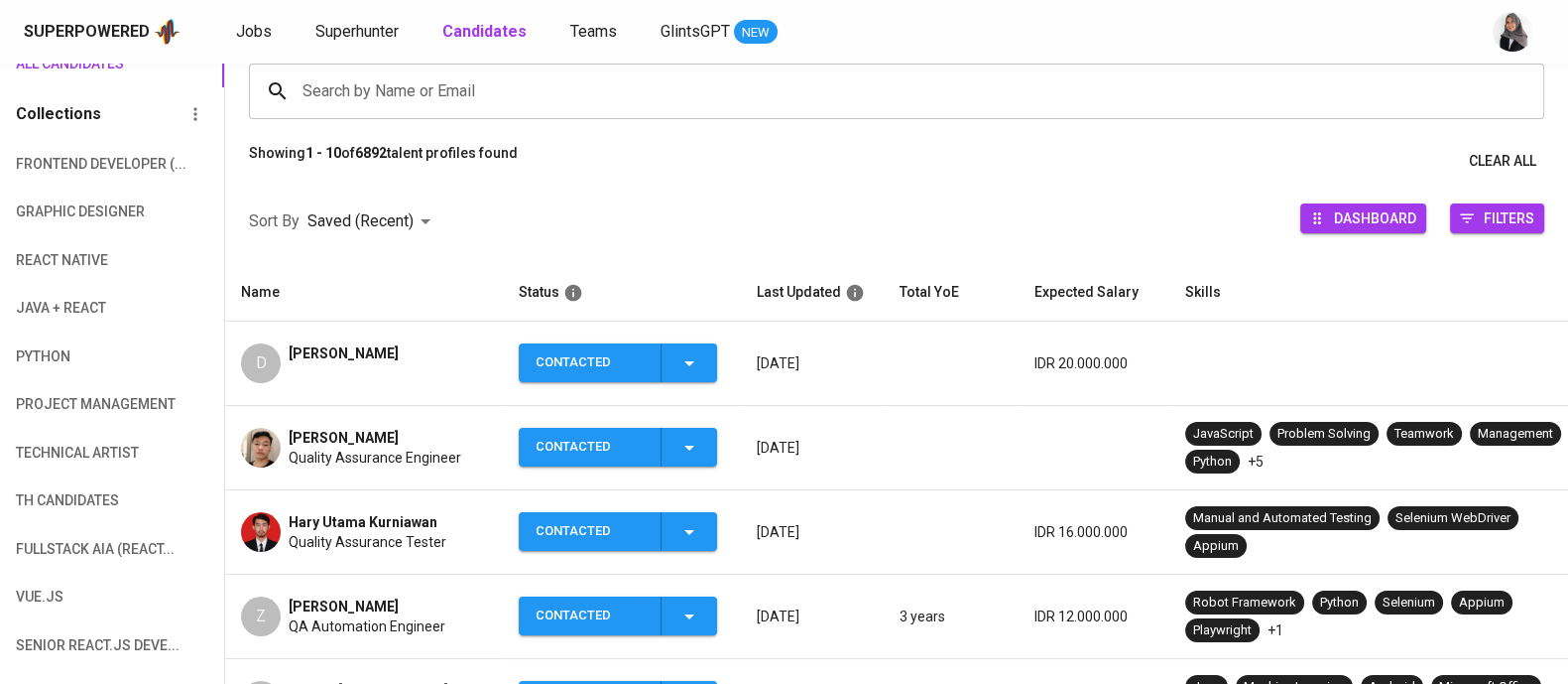
click at [1315, 43] on div "Superpowered Jobs Superhunter Candidates Teams GlintsGPT NEW" at bounding box center [753, 32] width 1457 height 30
click at [1186, 55] on div "Superpowered Jobs Superhunter Candidates Teams GlintsGPT NEW" at bounding box center [784, 32] width 1568 height 64
